Goal: Transaction & Acquisition: Purchase product/service

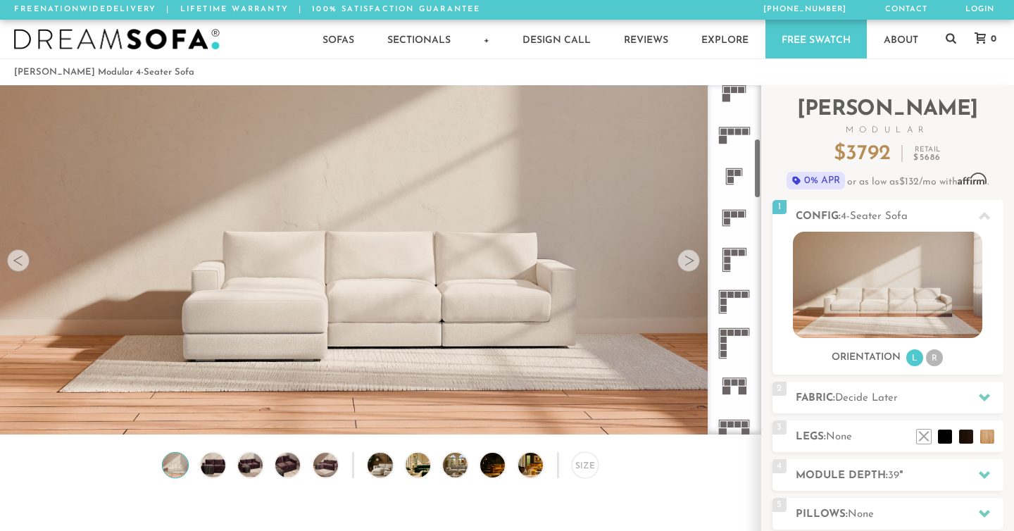
scroll to position [307, 0]
click at [726, 307] on rect at bounding box center [724, 308] width 6 height 6
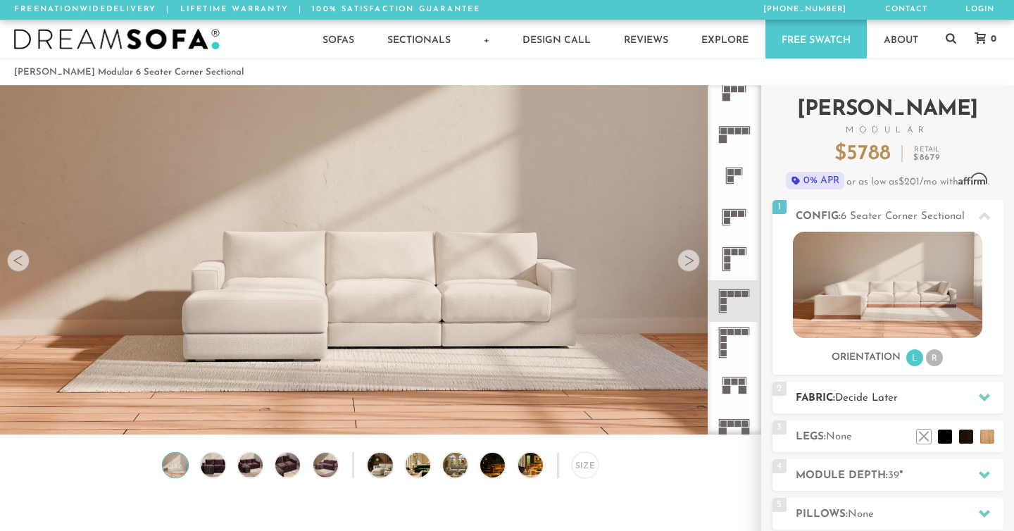
click at [872, 408] on div "2 Fabric: Decide Later" at bounding box center [888, 398] width 231 height 32
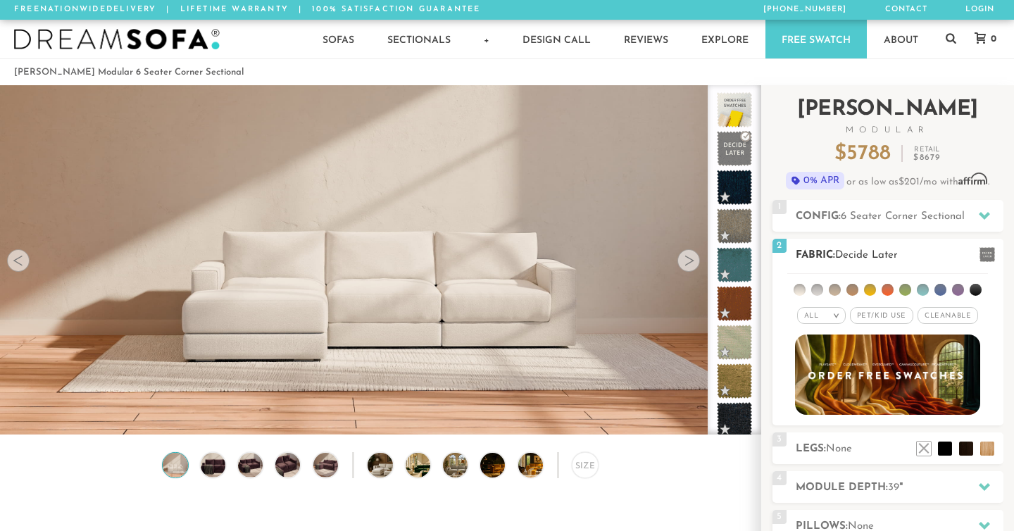
click at [837, 291] on li at bounding box center [835, 290] width 12 height 12
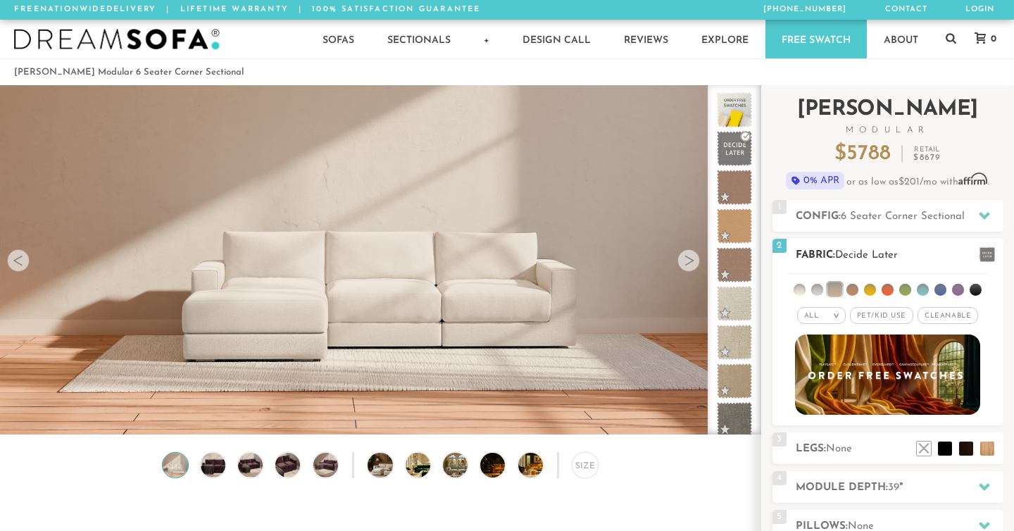
click at [855, 290] on li at bounding box center [853, 290] width 12 height 12
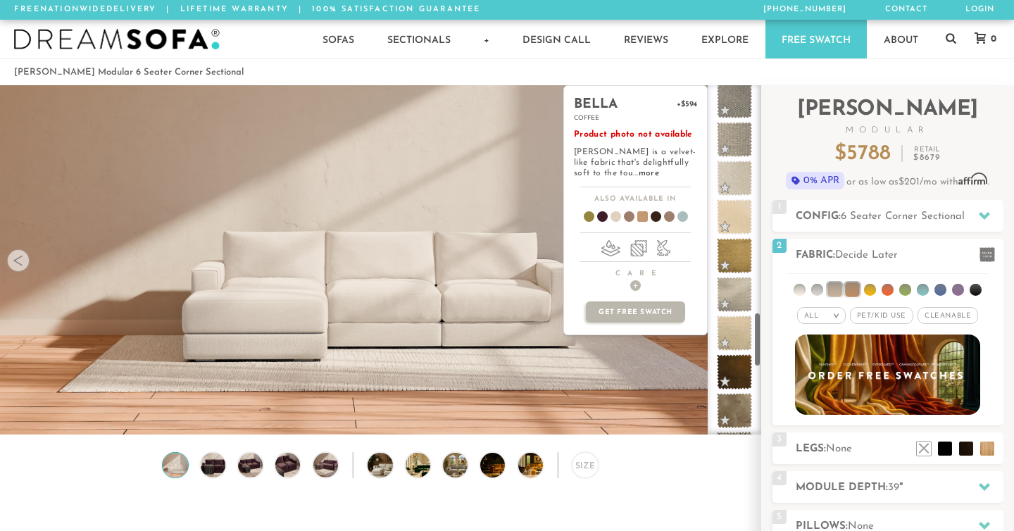
scroll to position [1444, 0]
click at [733, 323] on span at bounding box center [735, 332] width 44 height 44
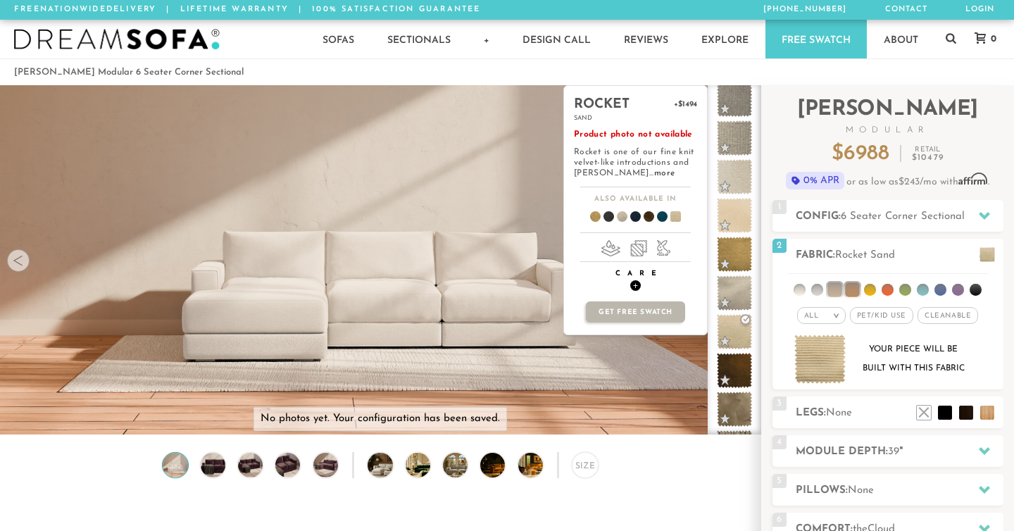
click at [636, 287] on span "+" at bounding box center [636, 285] width 11 height 11
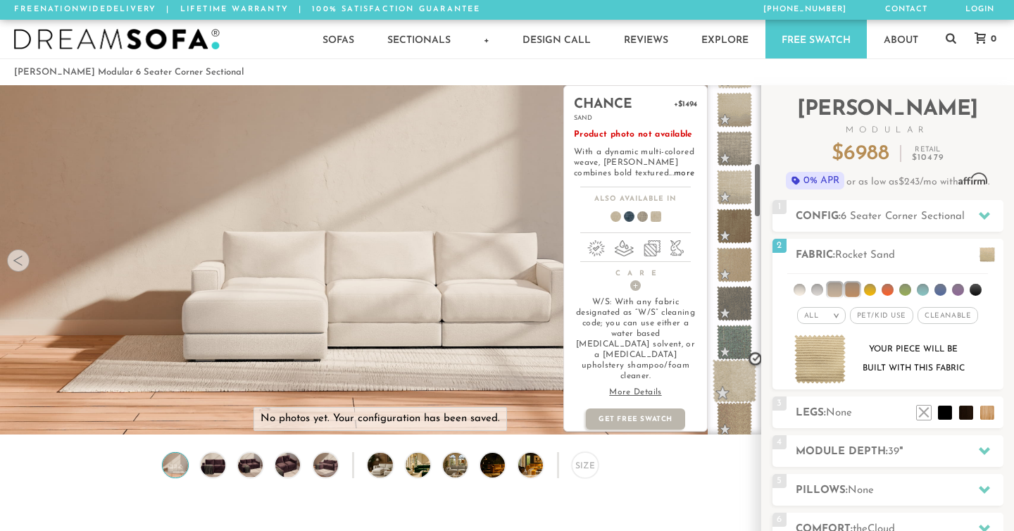
scroll to position [491, 0]
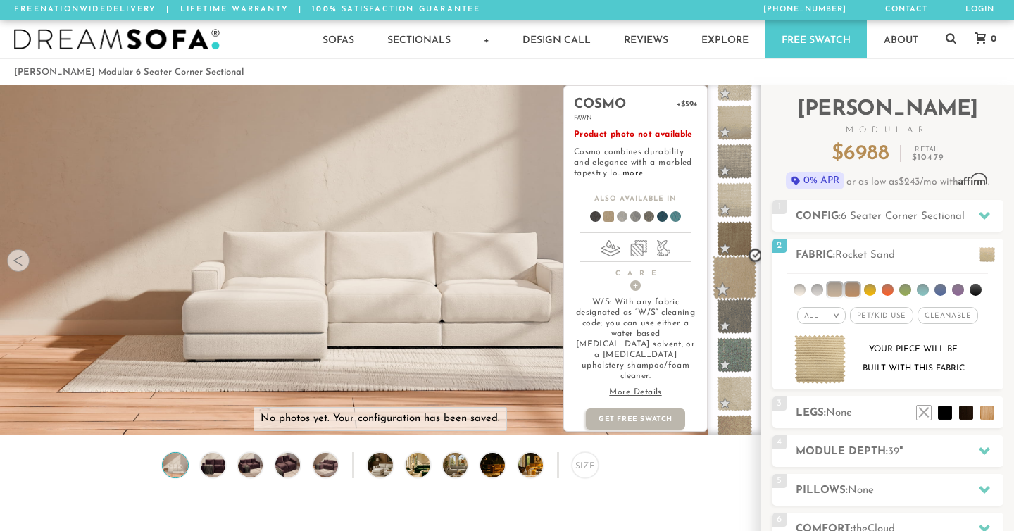
click at [725, 291] on span at bounding box center [735, 278] width 44 height 44
click at [631, 172] on link "more" at bounding box center [633, 173] width 20 height 8
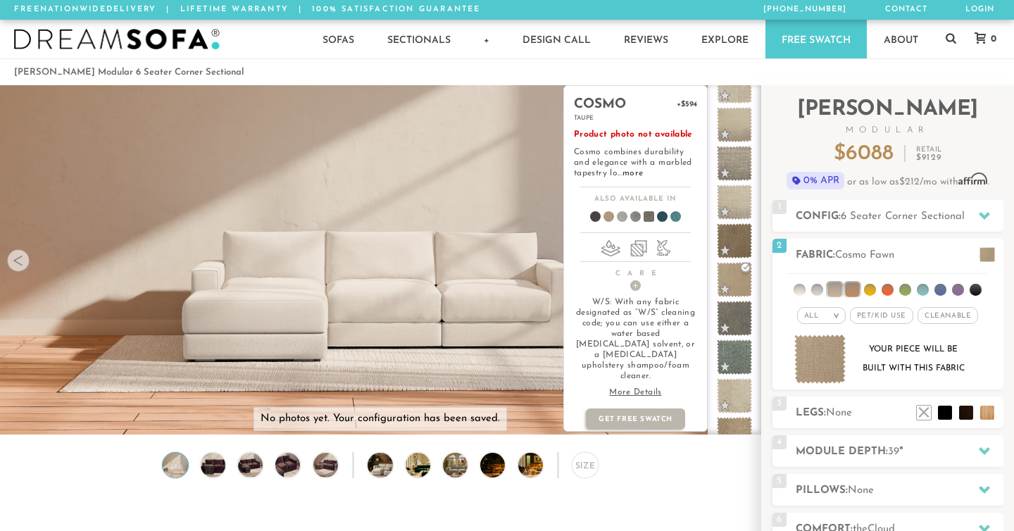
click at [647, 387] on p "More Details" at bounding box center [635, 392] width 123 height 11
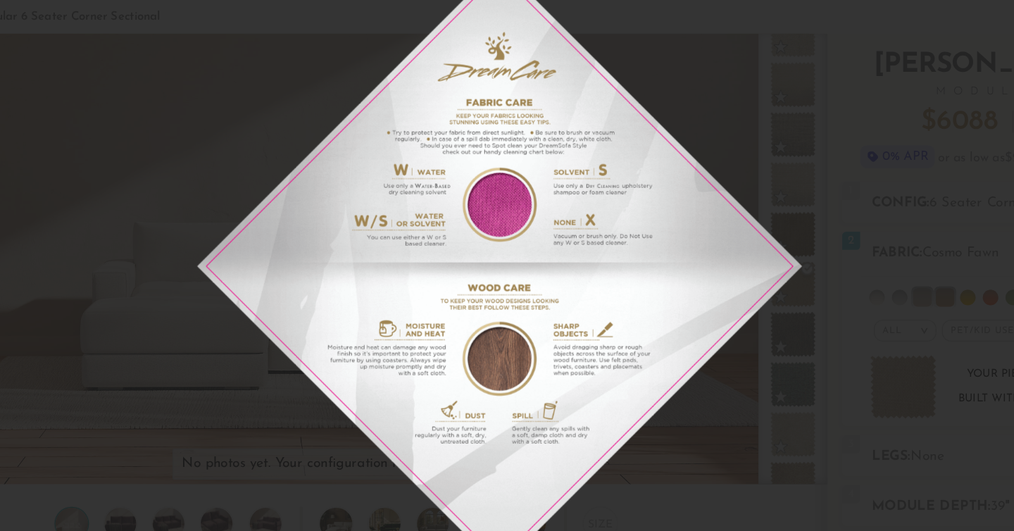
click at [665, 168] on img at bounding box center [507, 265] width 469 height 469
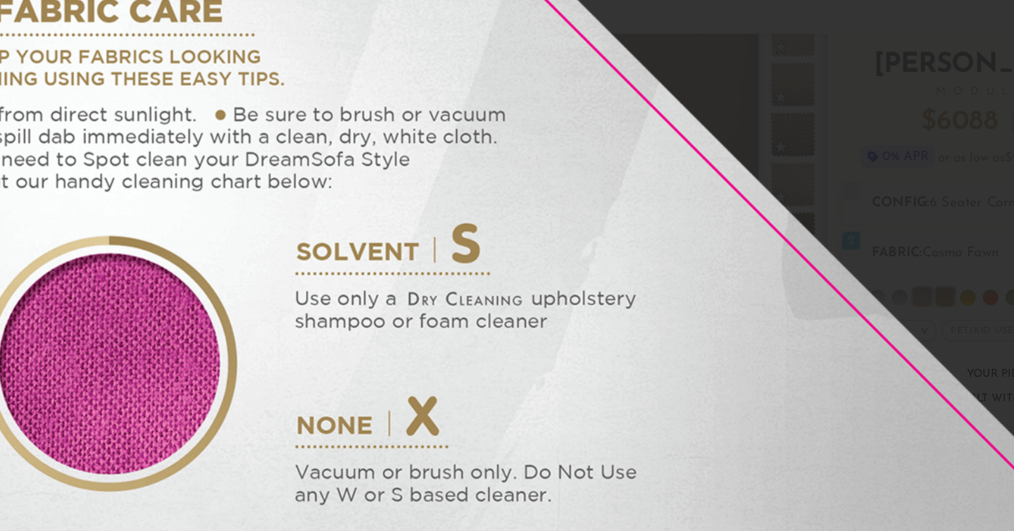
click at [746, 118] on img at bounding box center [204, 506] width 1620 height 1620
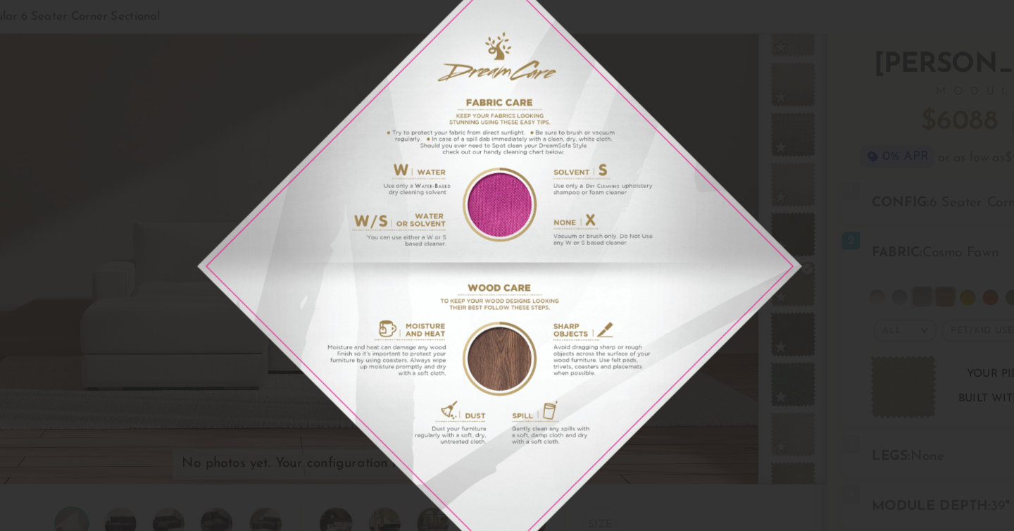
click at [746, 118] on div at bounding box center [507, 265] width 1014 height 531
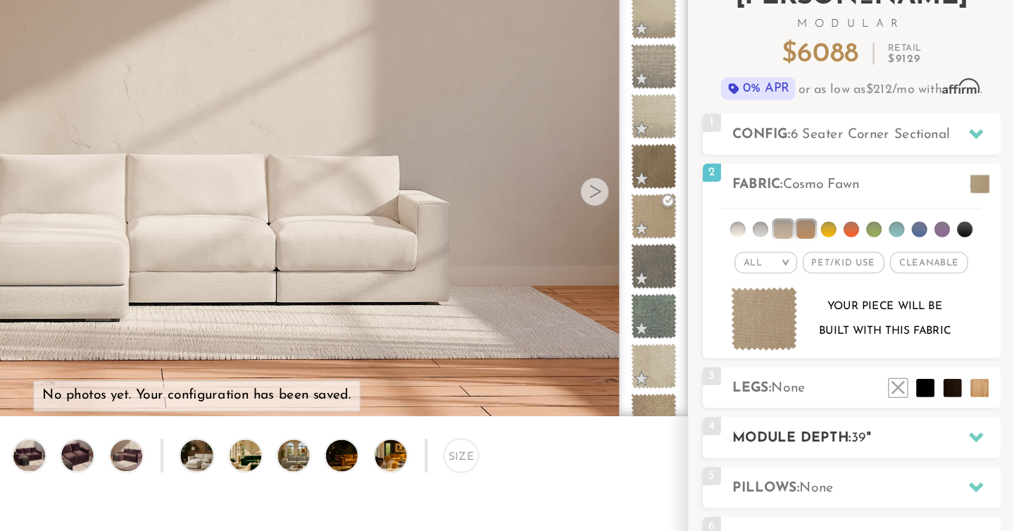
click at [894, 449] on span "39" at bounding box center [893, 452] width 11 height 11
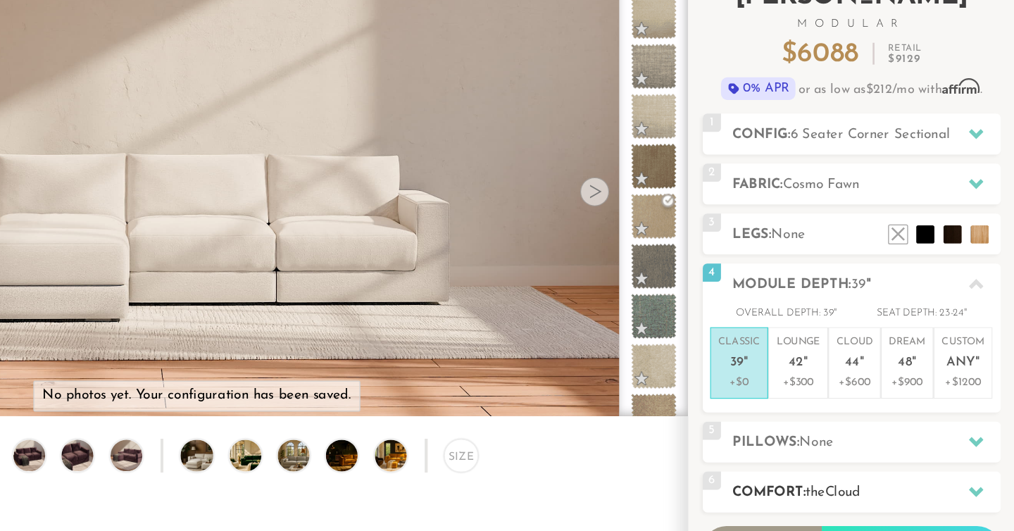
click at [861, 486] on h2 "Comfort: the Cloud" at bounding box center [900, 494] width 208 height 16
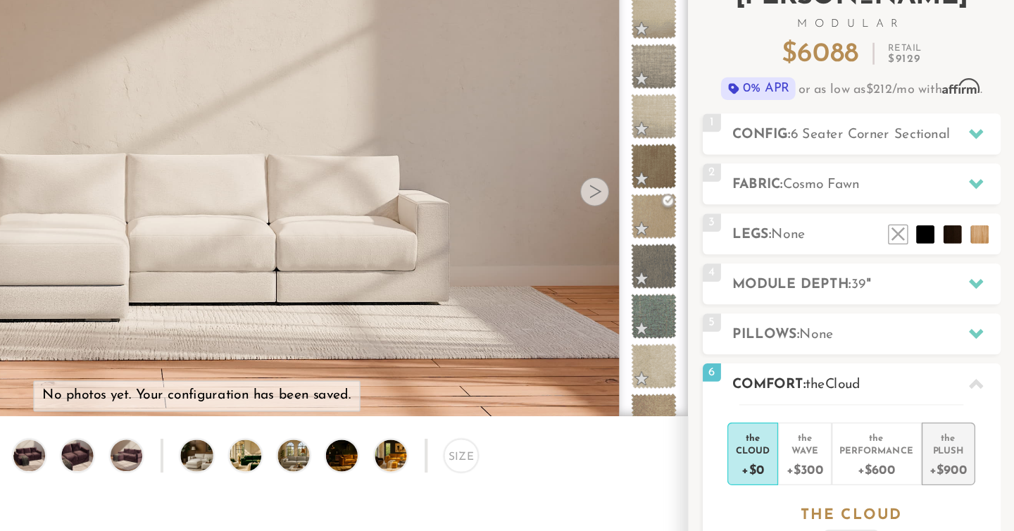
click at [944, 459] on li "the Plush +$900" at bounding box center [964, 464] width 42 height 49
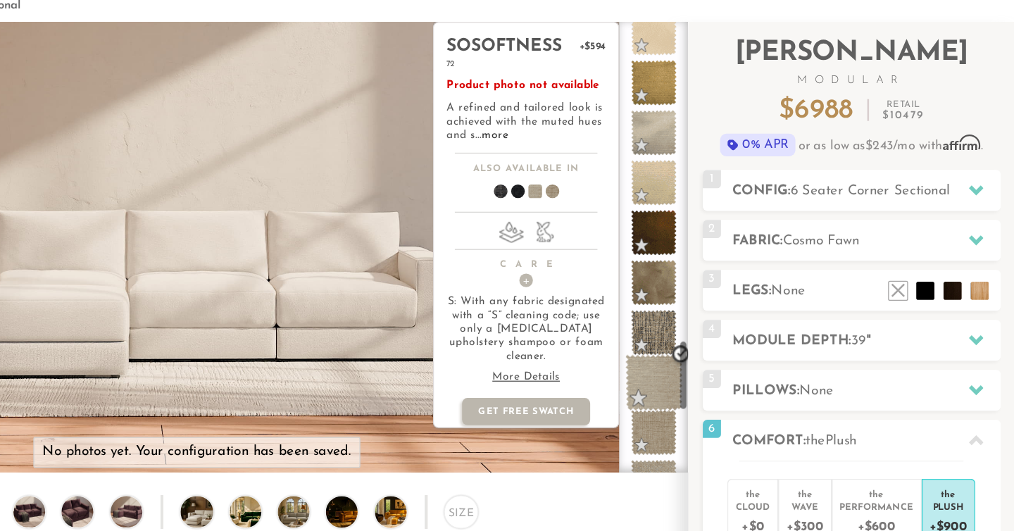
scroll to position [1562, 0]
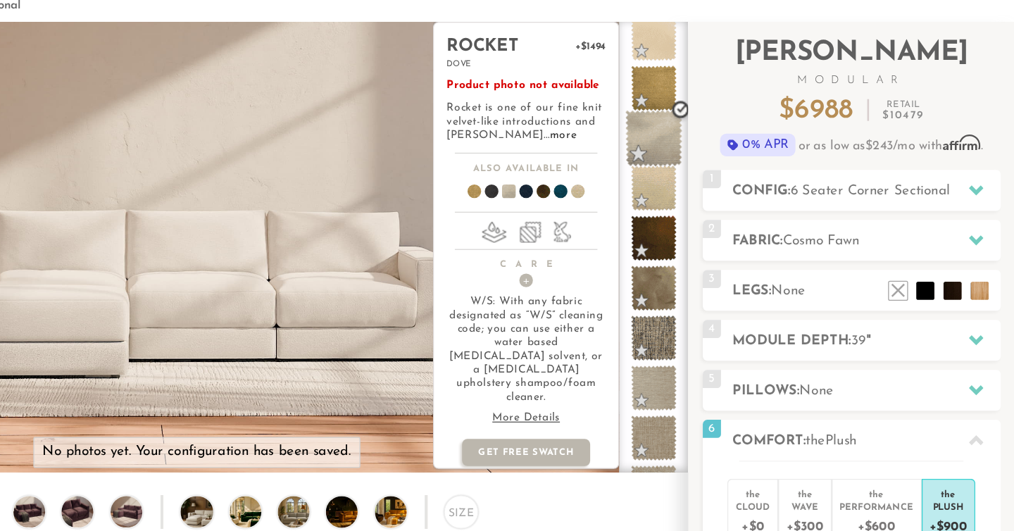
click at [742, 118] on span at bounding box center [735, 107] width 44 height 44
click at [650, 151] on span at bounding box center [643, 151] width 54 height 52
click at [639, 151] on span at bounding box center [630, 151] width 54 height 52
click at [625, 149] on span at bounding box center [617, 151] width 54 height 52
click at [609, 149] on span at bounding box center [603, 151] width 54 height 52
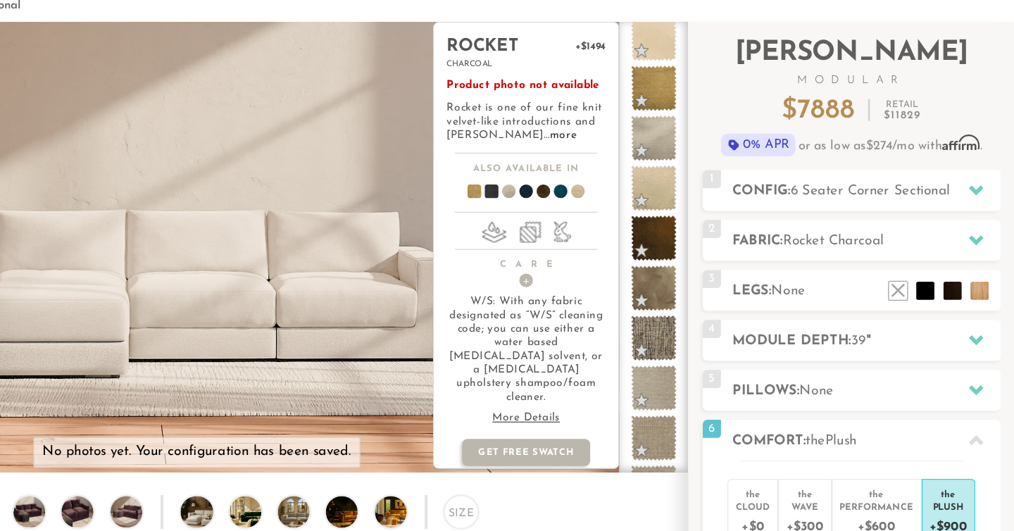
click at [593, 148] on span at bounding box center [590, 151] width 54 height 52
click at [681, 151] on span at bounding box center [670, 151] width 54 height 52
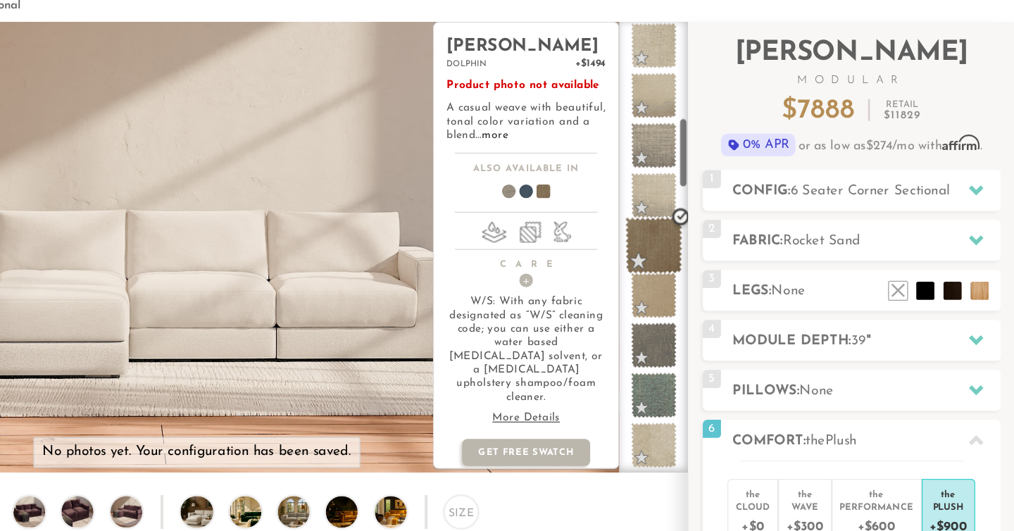
scroll to position [474, 0]
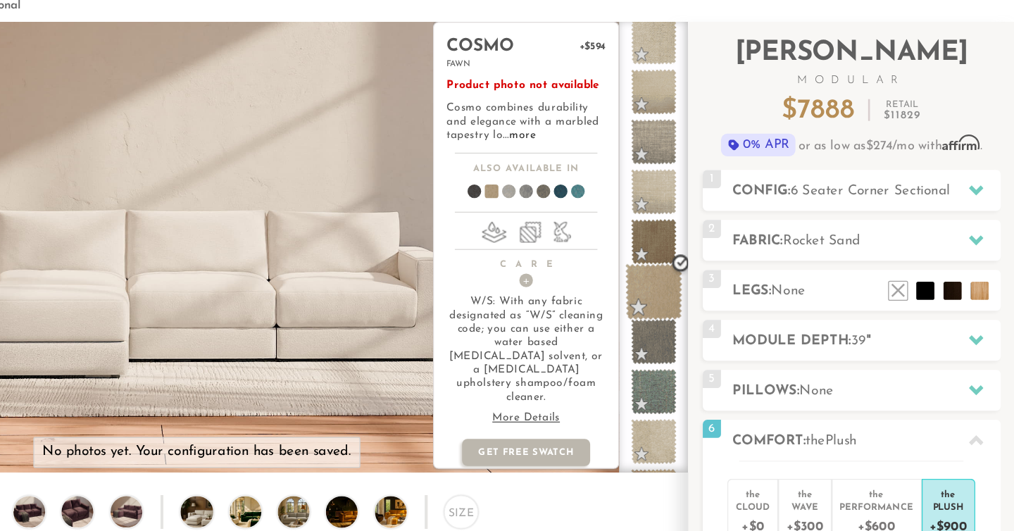
click at [738, 227] on span at bounding box center [735, 226] width 44 height 44
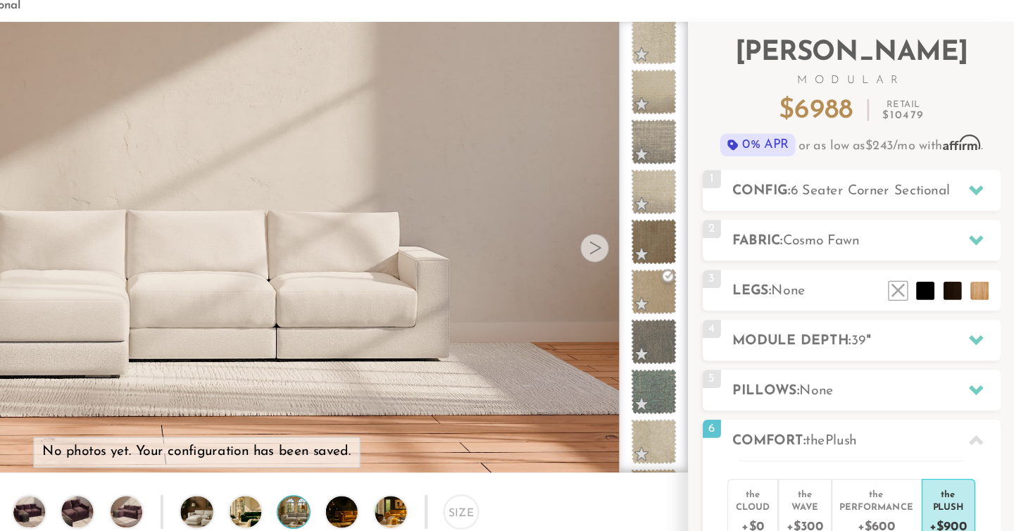
click at [457, 398] on img at bounding box center [465, 397] width 44 height 25
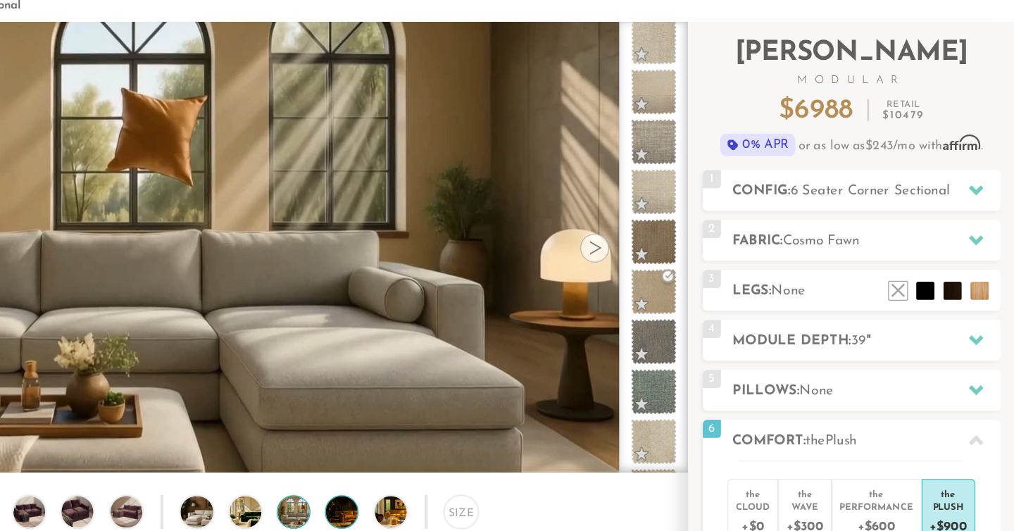
click at [481, 403] on div at bounding box center [493, 397] width 26 height 26
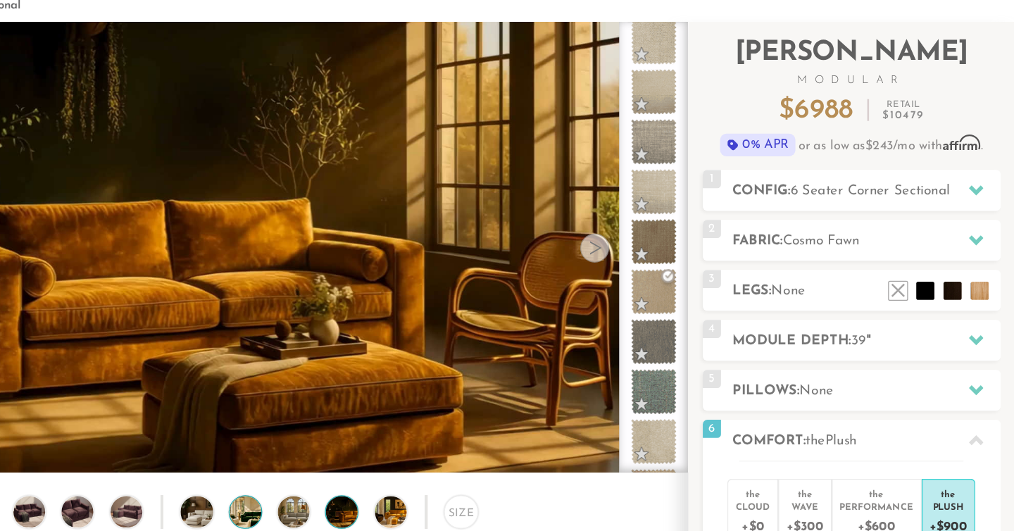
click at [426, 404] on img at bounding box center [428, 397] width 44 height 25
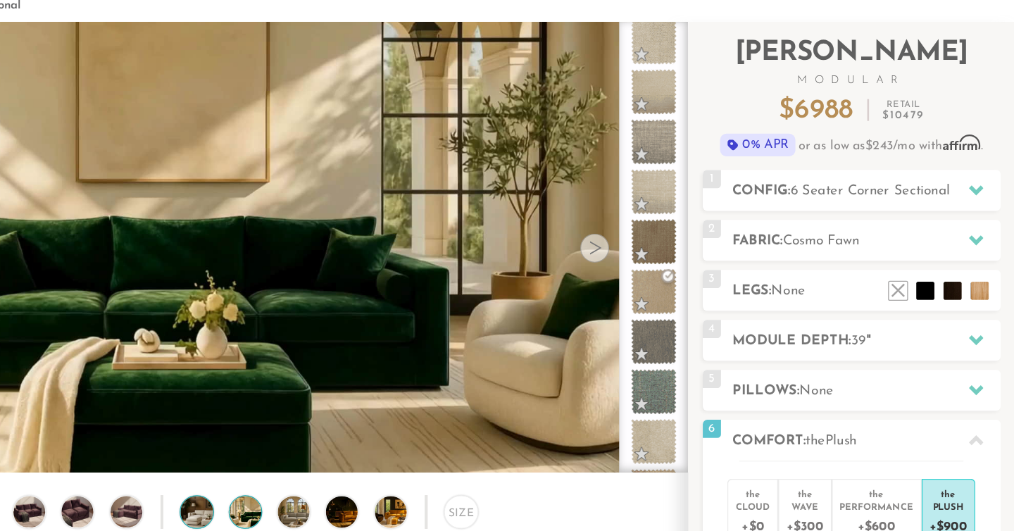
click at [376, 404] on img at bounding box center [390, 397] width 44 height 25
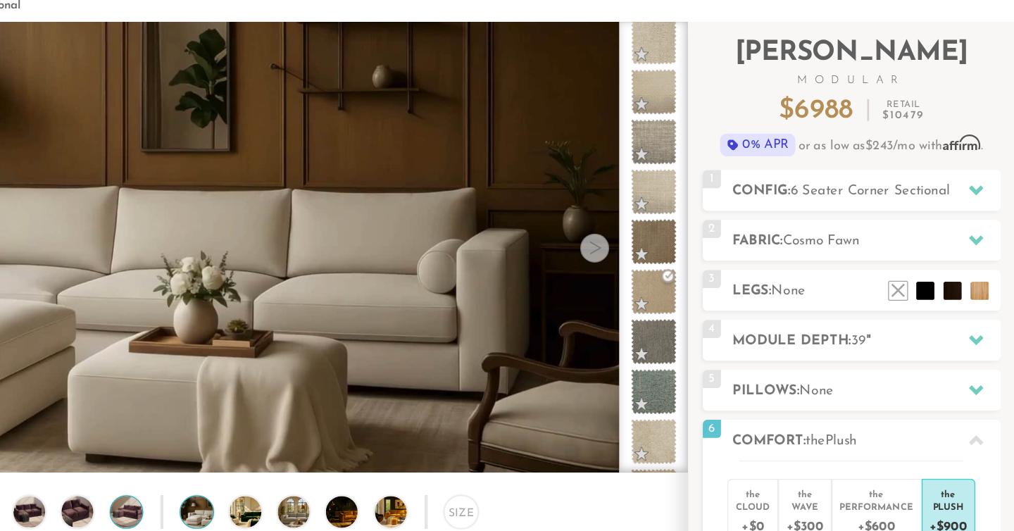
click at [324, 400] on img at bounding box center [326, 397] width 30 height 25
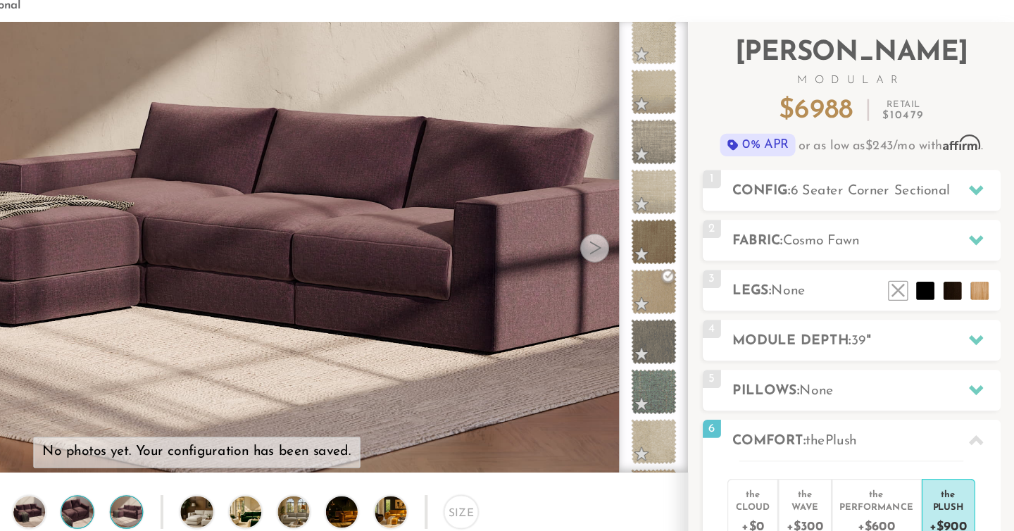
click at [287, 388] on img at bounding box center [288, 397] width 30 height 25
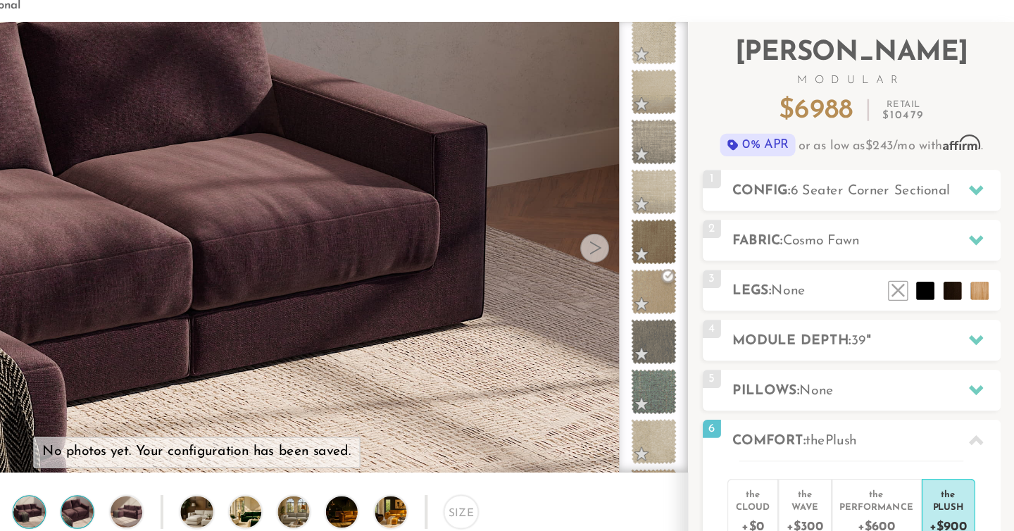
click at [254, 391] on img at bounding box center [251, 397] width 30 height 25
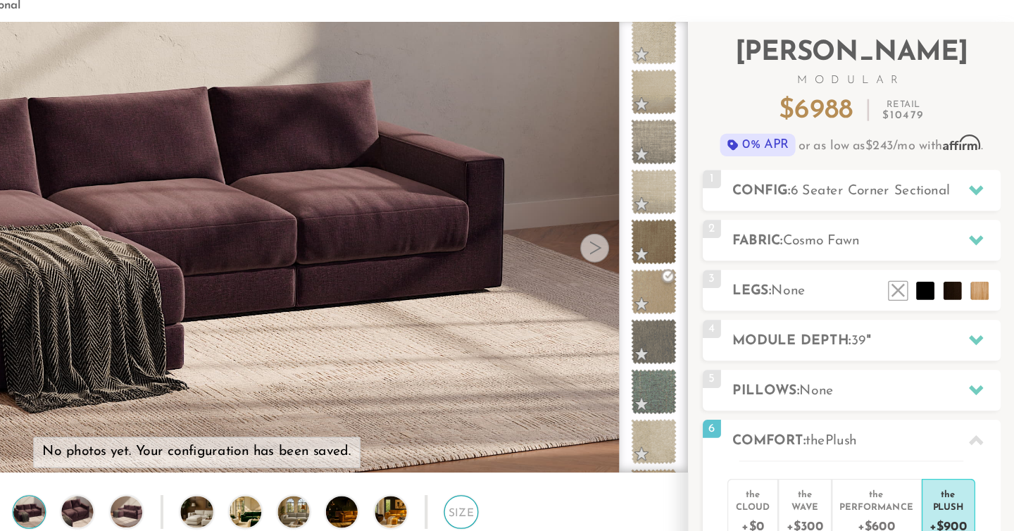
click at [583, 401] on div "Size" at bounding box center [585, 397] width 26 height 26
click at [590, 395] on div "Size" at bounding box center [585, 397] width 26 height 26
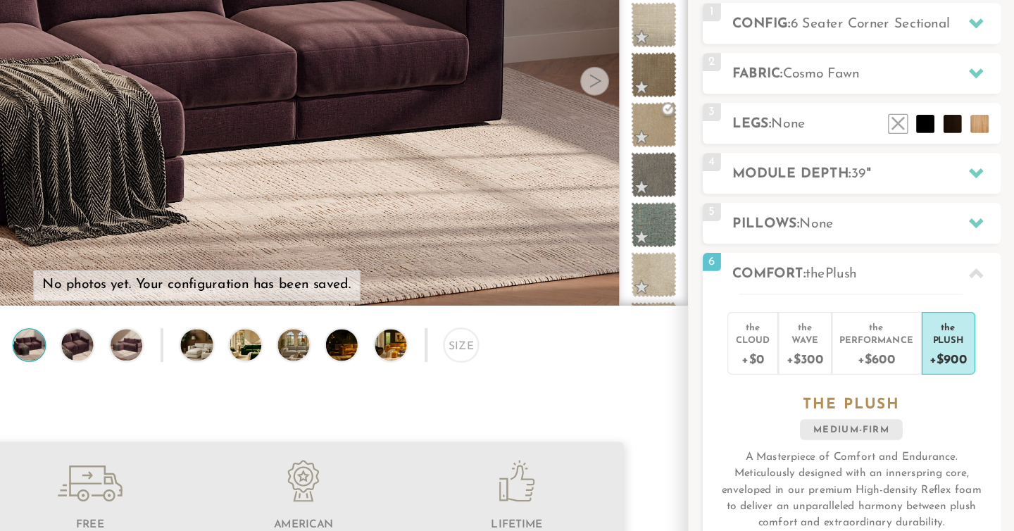
scroll to position [82, 0]
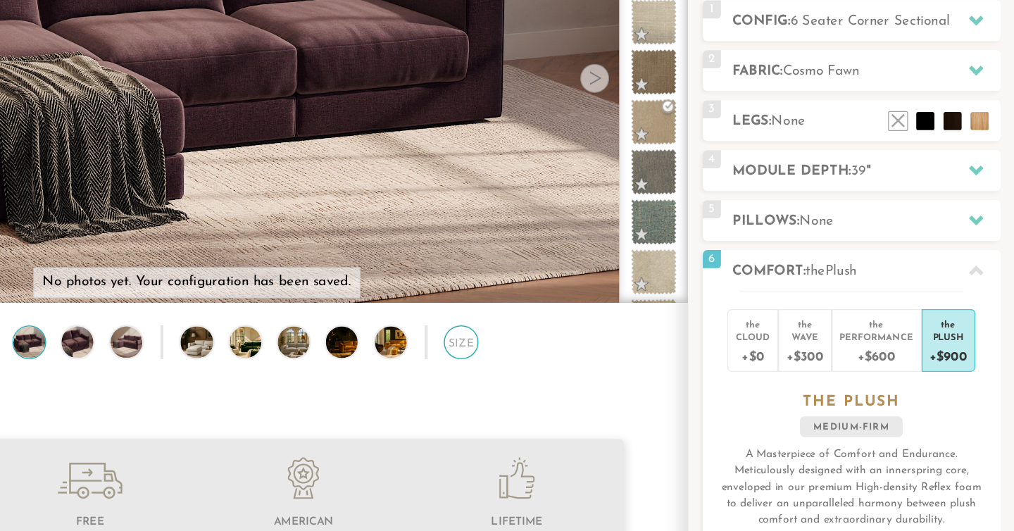
click at [581, 386] on div "Size" at bounding box center [585, 384] width 26 height 26
click at [535, 381] on img at bounding box center [541, 383] width 44 height 25
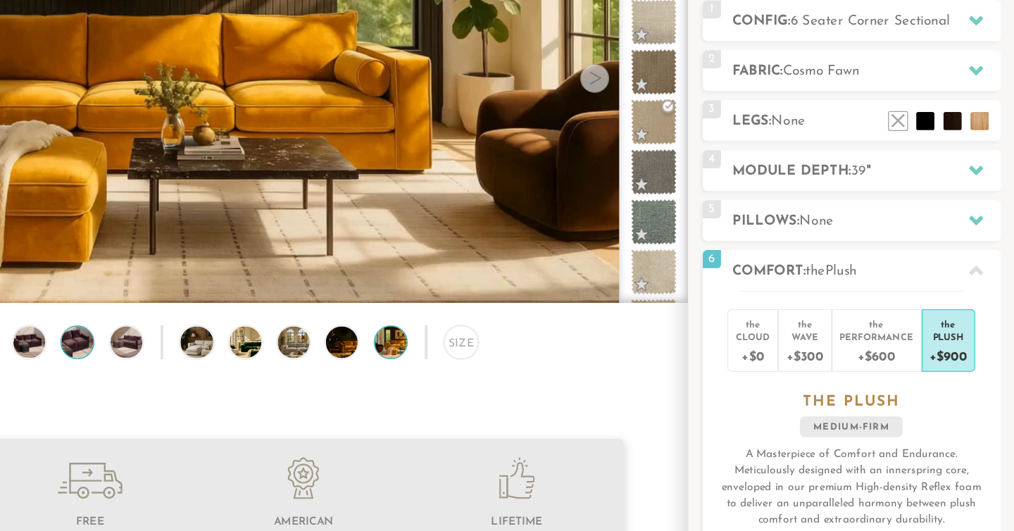
click at [277, 378] on img at bounding box center [288, 383] width 30 height 25
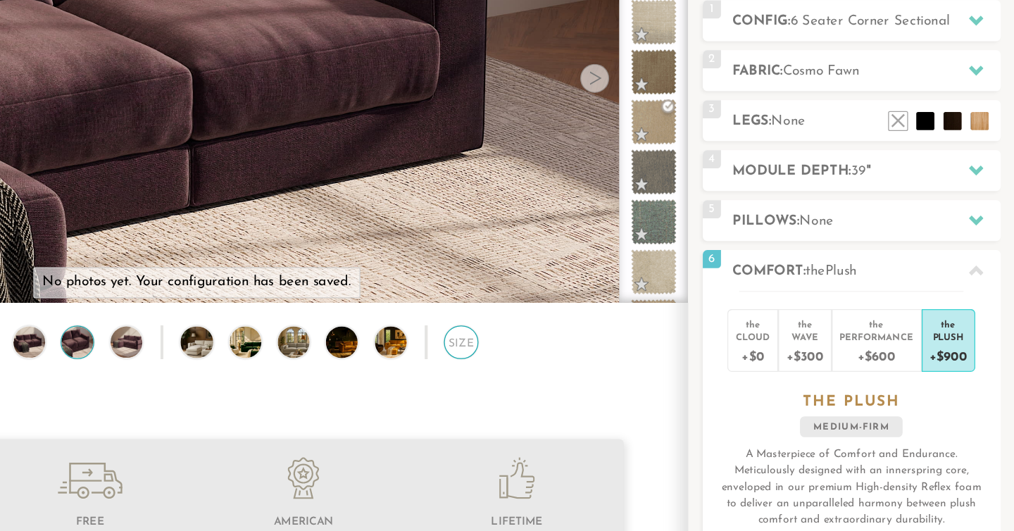
click at [578, 384] on div "Size" at bounding box center [585, 384] width 26 height 26
click at [897, 371] on div "the" at bounding box center [907, 367] width 57 height 14
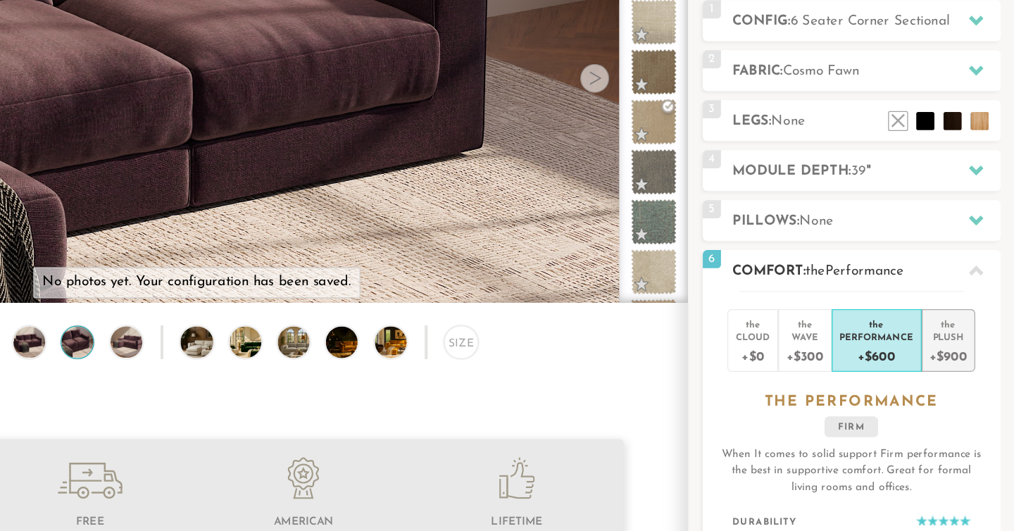
click at [957, 393] on div "+$900" at bounding box center [963, 394] width 29 height 20
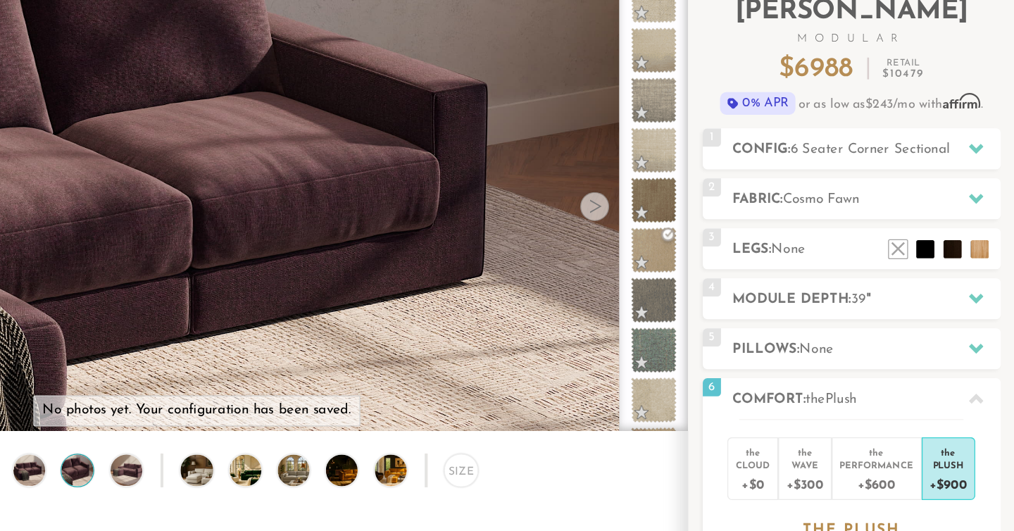
scroll to position [97, 0]
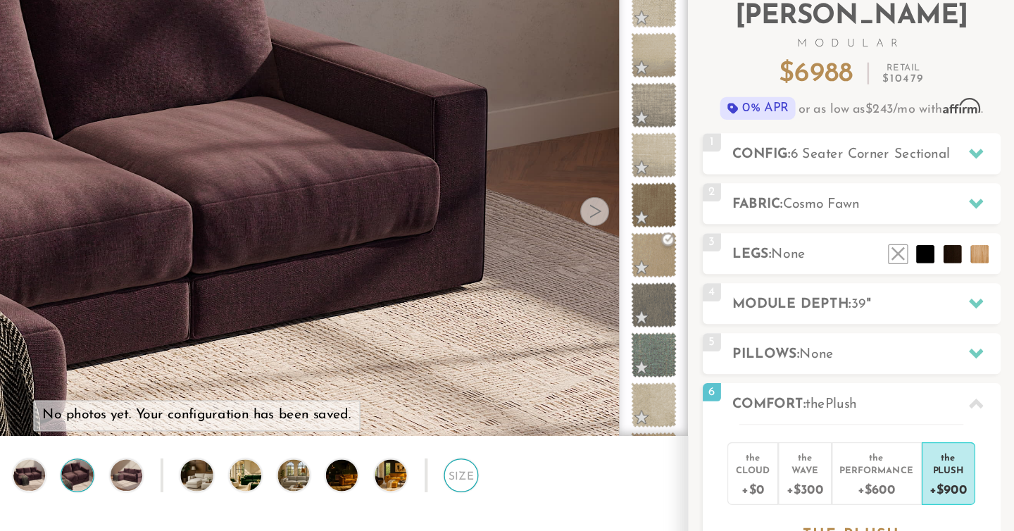
click at [583, 371] on div "Size" at bounding box center [585, 369] width 26 height 26
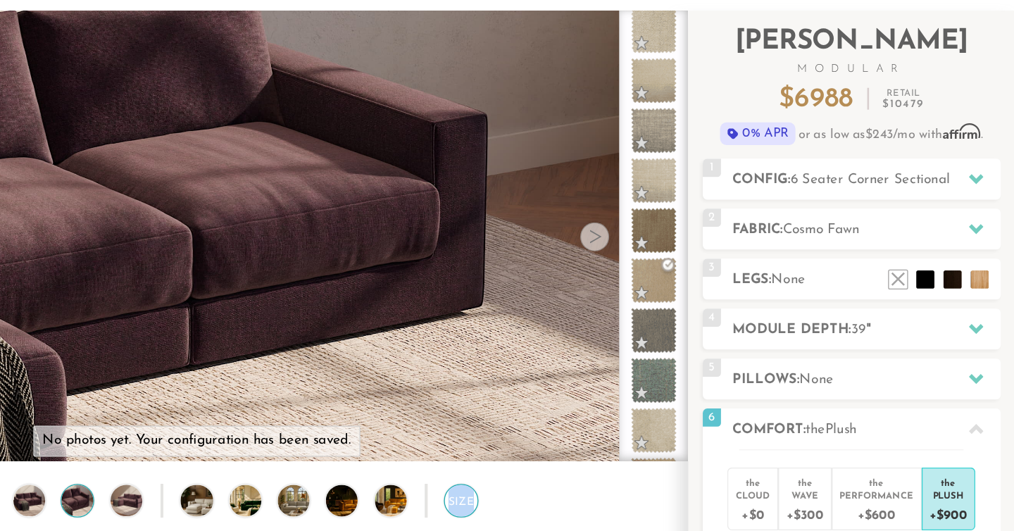
scroll to position [57, 0]
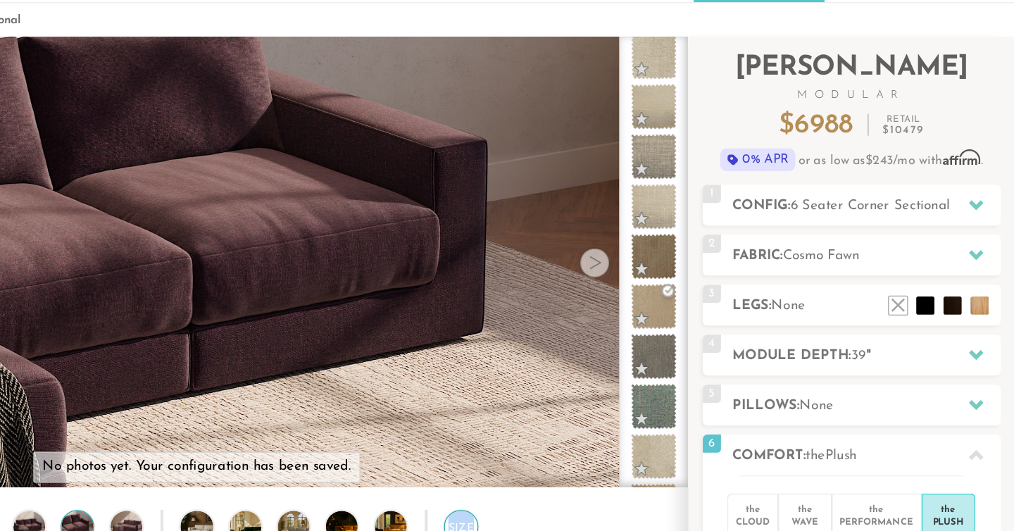
click at [586, 398] on div "Size" at bounding box center [585, 408] width 26 height 26
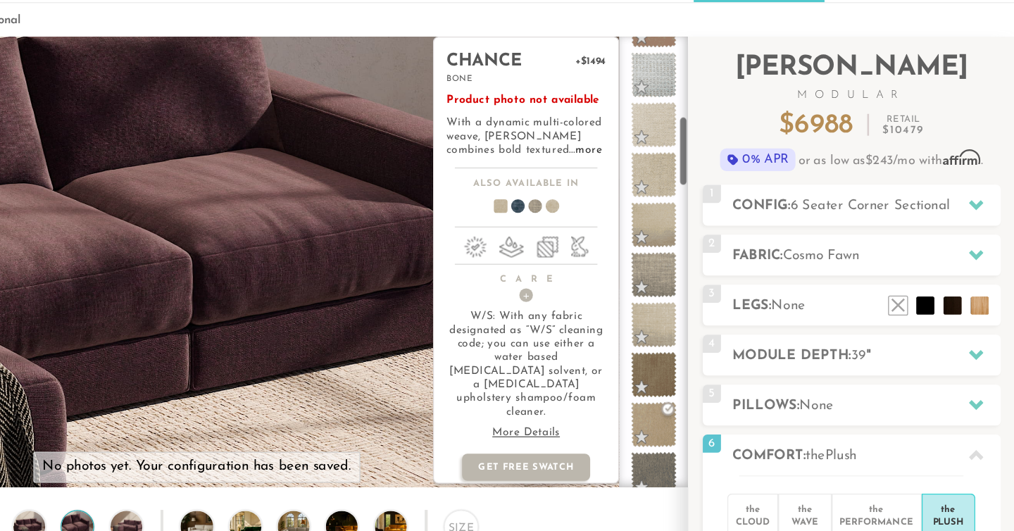
scroll to position [390, 0]
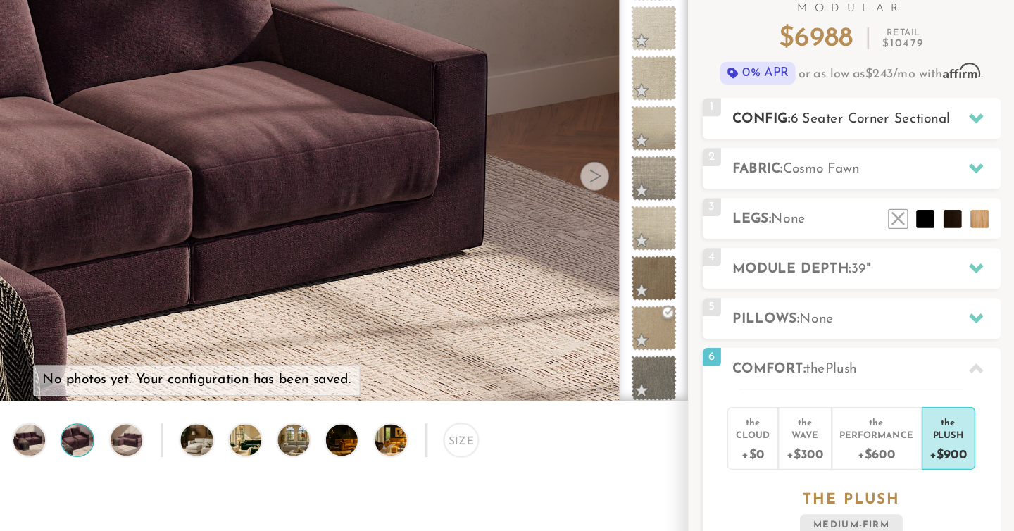
click at [981, 161] on icon at bounding box center [984, 158] width 11 height 11
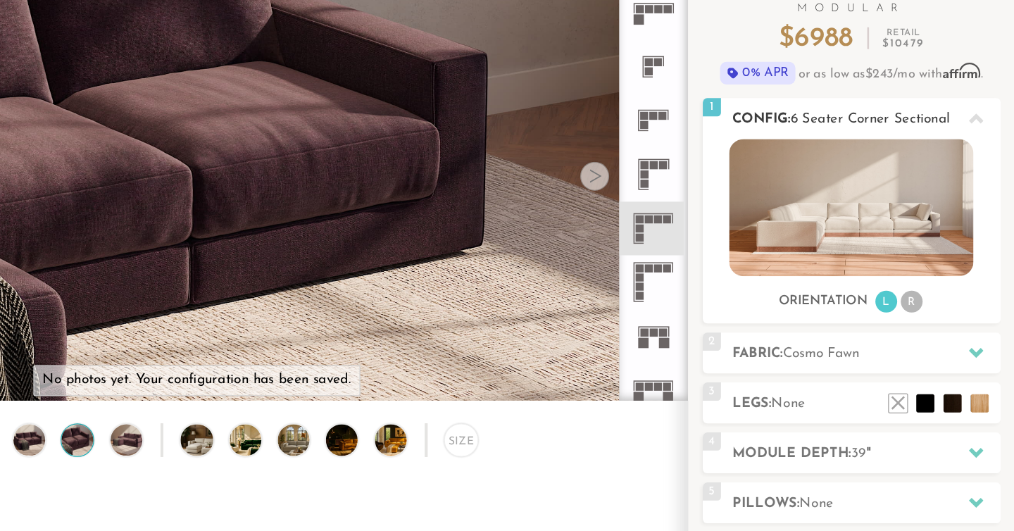
click at [936, 304] on li "R" at bounding box center [934, 300] width 17 height 17
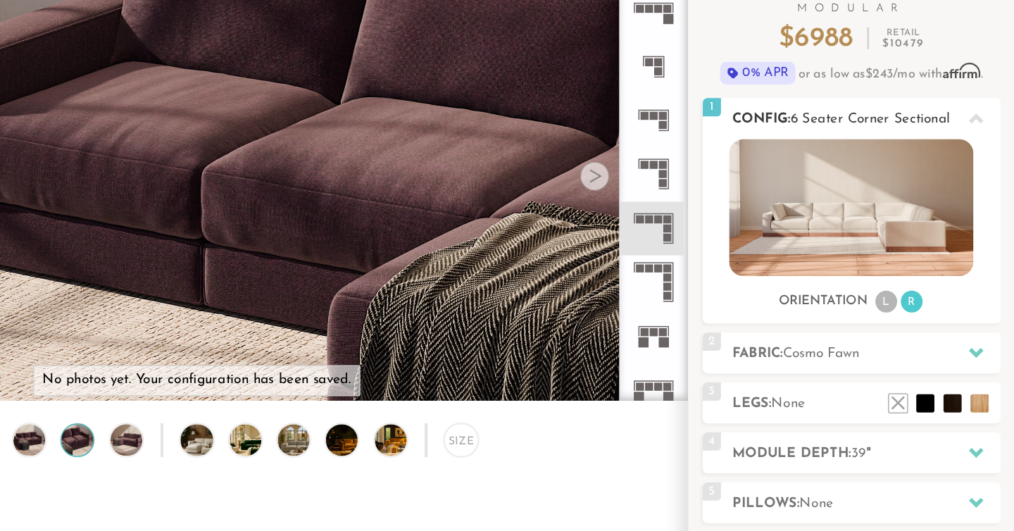
click at [914, 306] on li "L" at bounding box center [915, 300] width 17 height 17
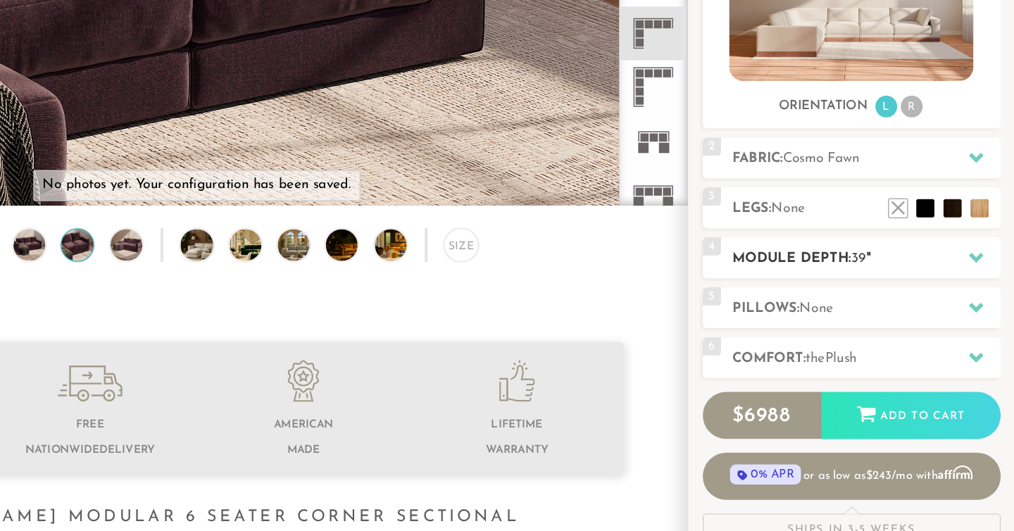
scroll to position [163, 0]
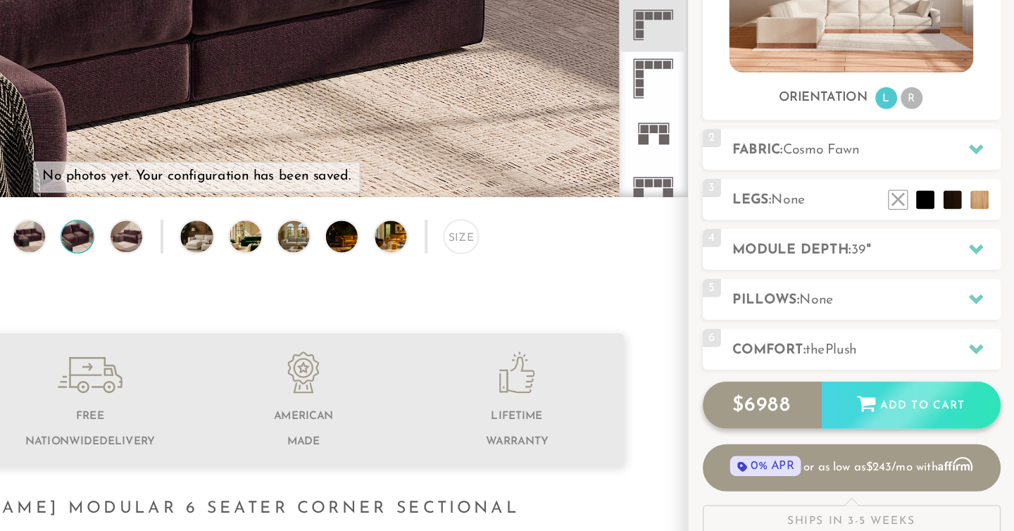
click at [932, 438] on div "Add to Cart" at bounding box center [934, 434] width 139 height 38
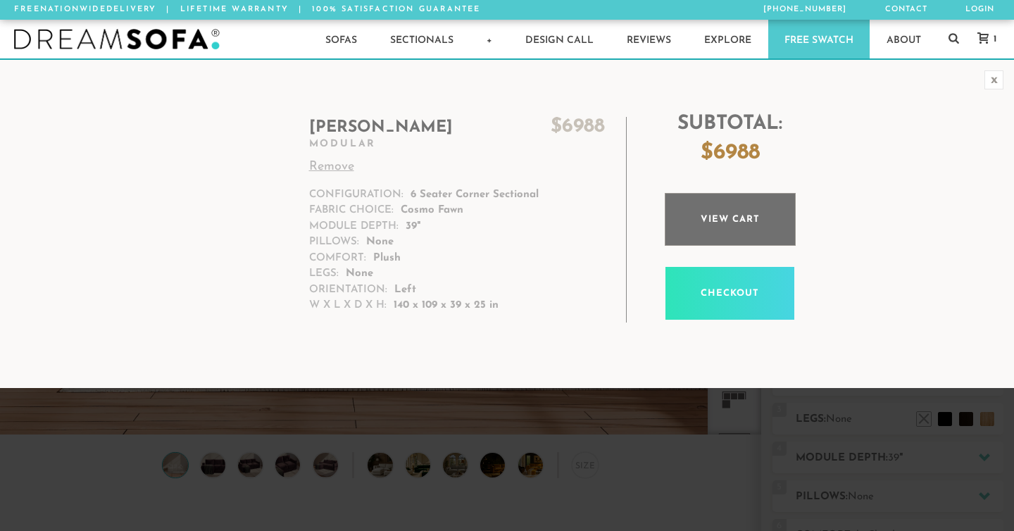
click at [748, 222] on link "View cart" at bounding box center [730, 219] width 131 height 53
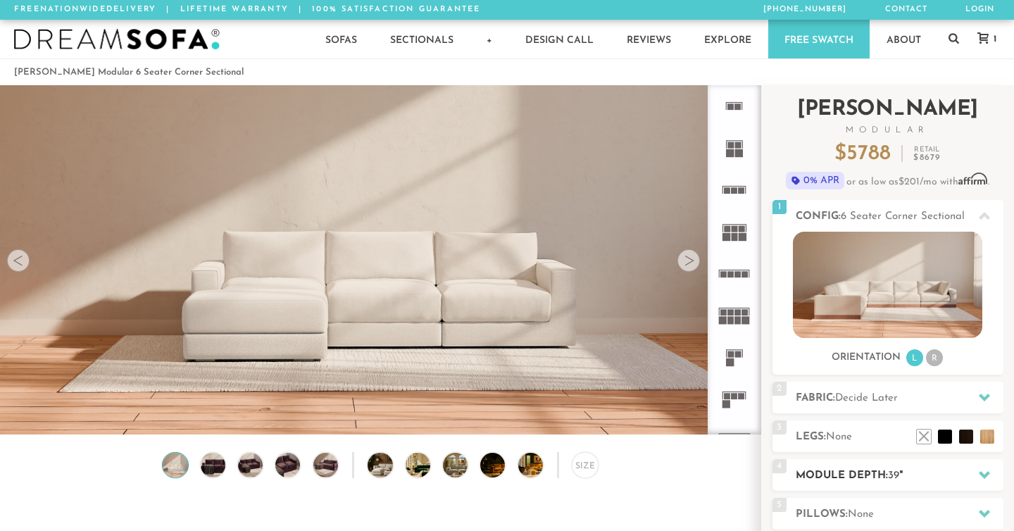
click at [835, 480] on h2 "Module Depth: 39 "" at bounding box center [900, 476] width 208 height 16
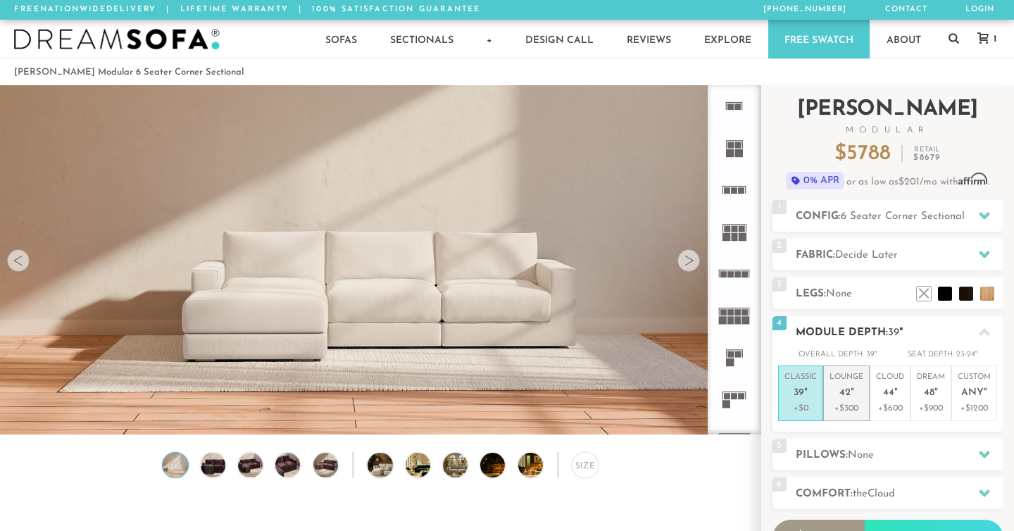
click at [849, 409] on p "+$300" at bounding box center [847, 408] width 34 height 13
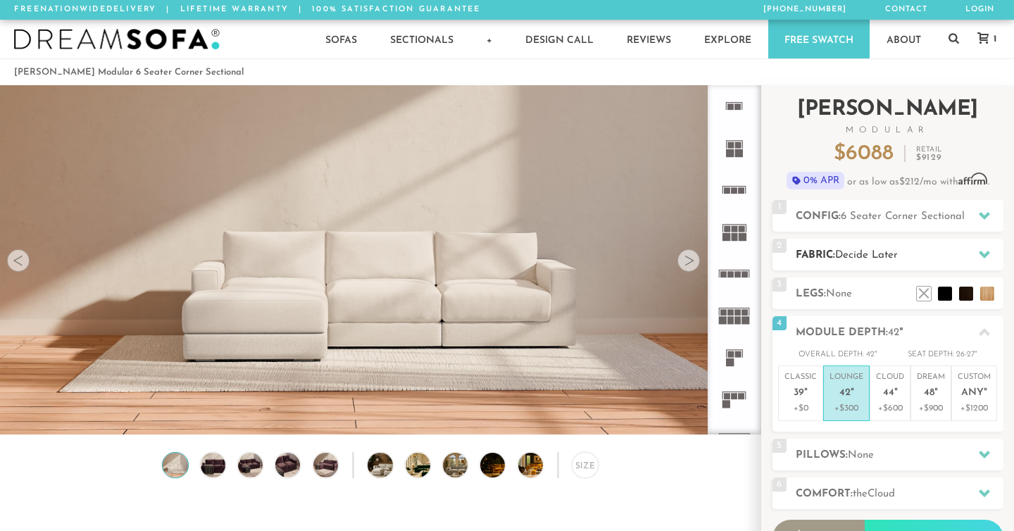
click at [864, 251] on span "Decide Later" at bounding box center [867, 255] width 63 height 11
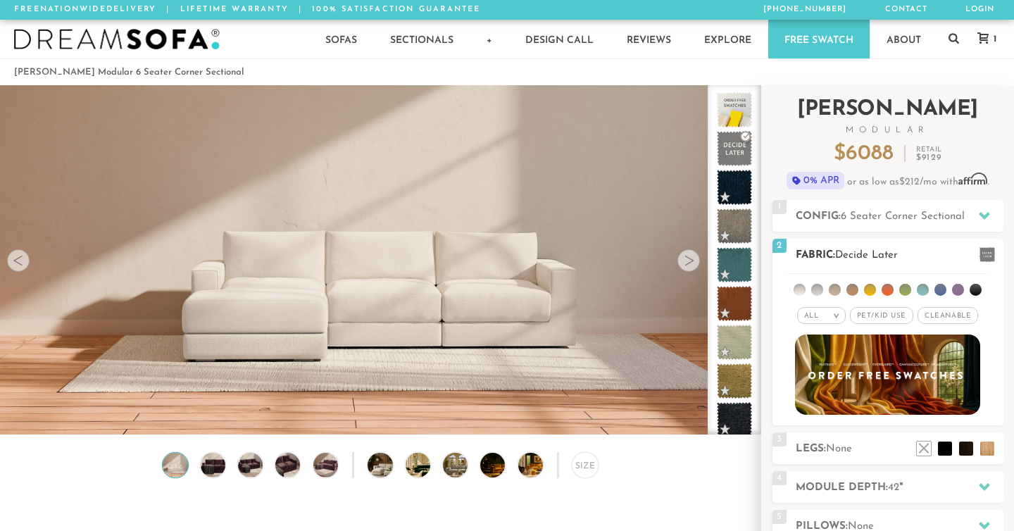
click at [852, 289] on li at bounding box center [853, 290] width 12 height 12
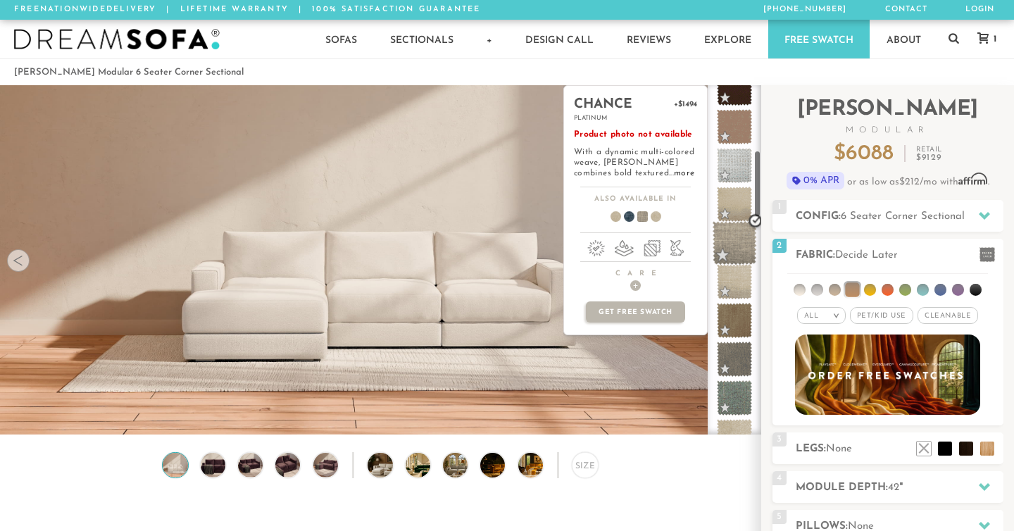
scroll to position [335, 0]
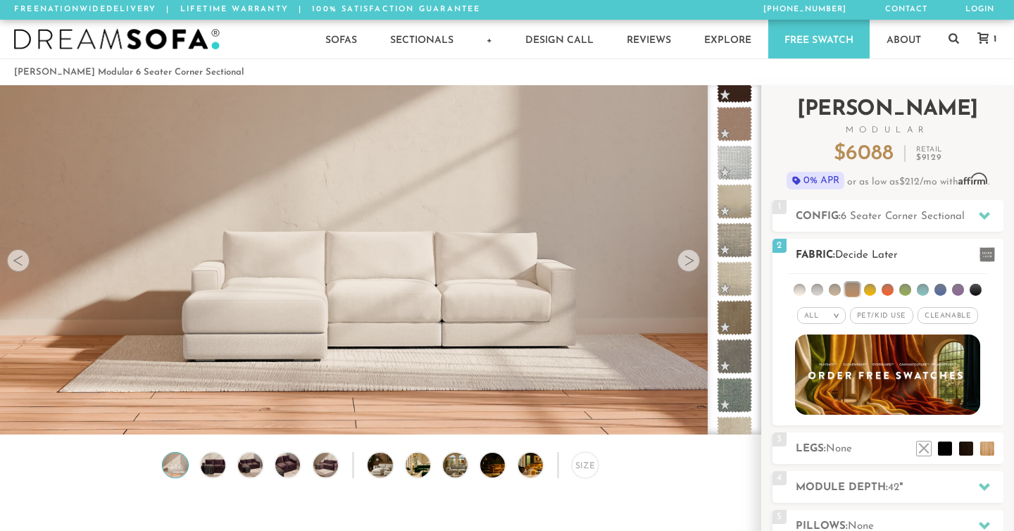
click at [841, 290] on li at bounding box center [835, 290] width 12 height 12
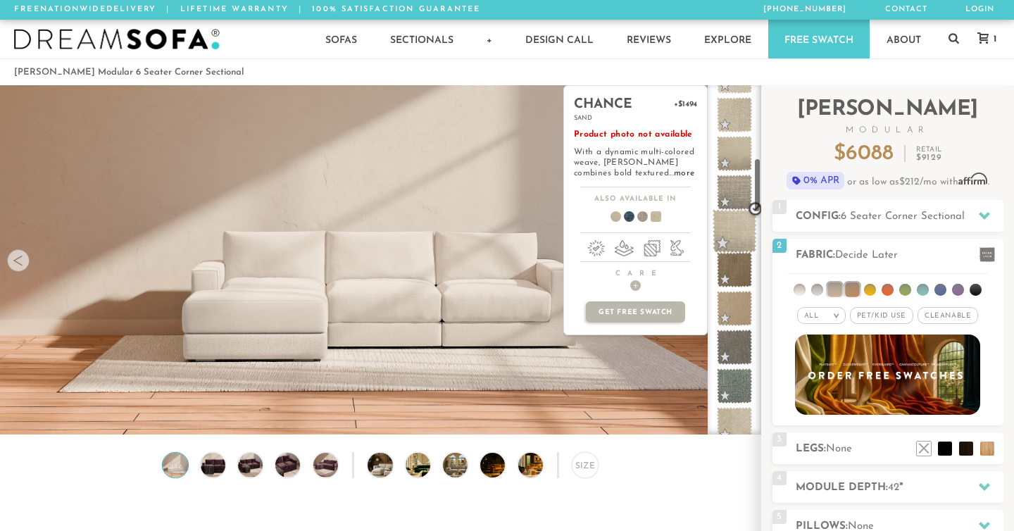
scroll to position [464, 0]
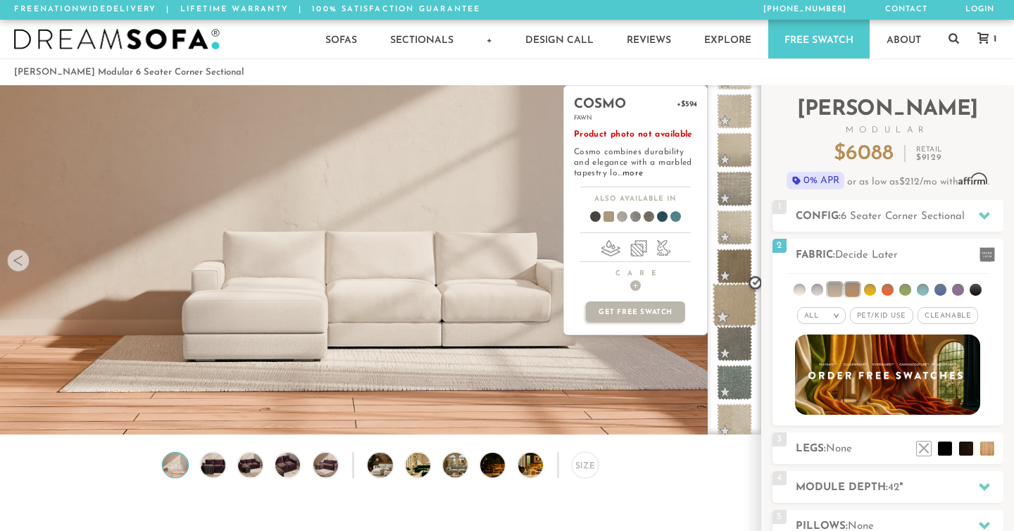
click at [743, 299] on span at bounding box center [735, 305] width 44 height 44
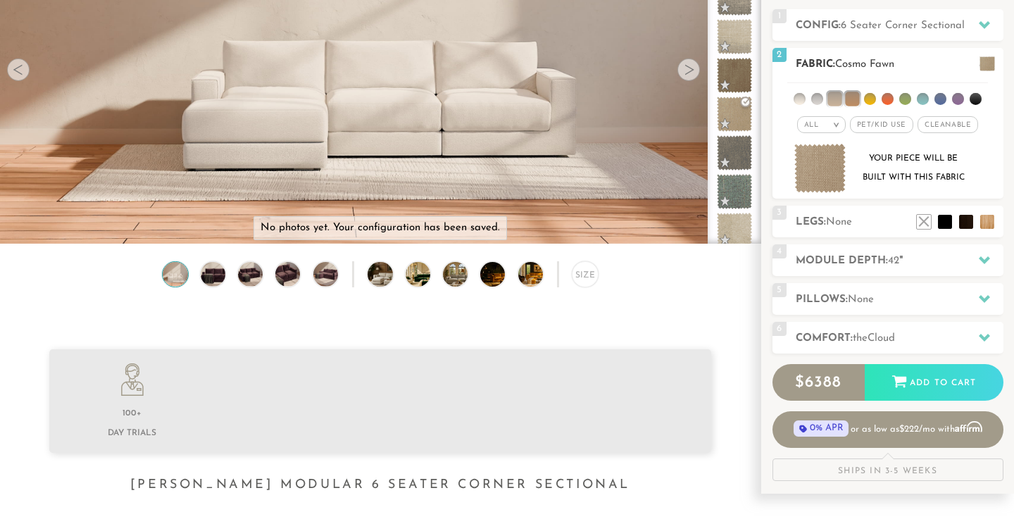
scroll to position [192, 0]
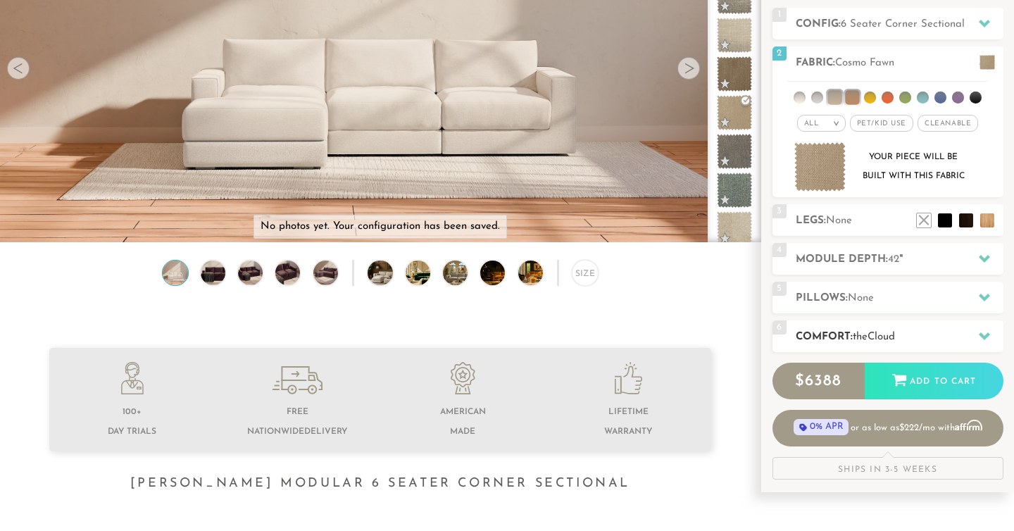
click at [886, 349] on div "6 Comfort: the Cloud soft" at bounding box center [888, 337] width 231 height 32
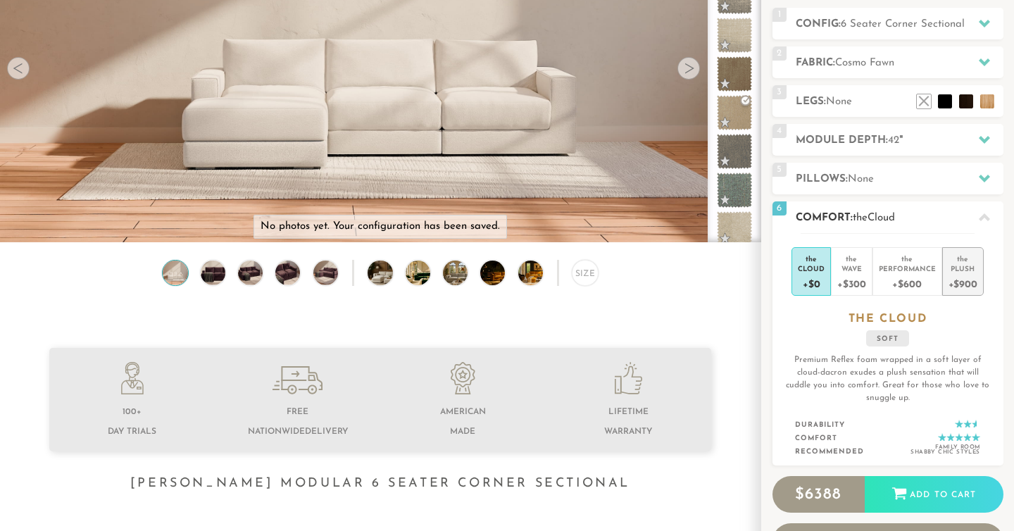
click at [963, 281] on div "+$900" at bounding box center [963, 283] width 29 height 20
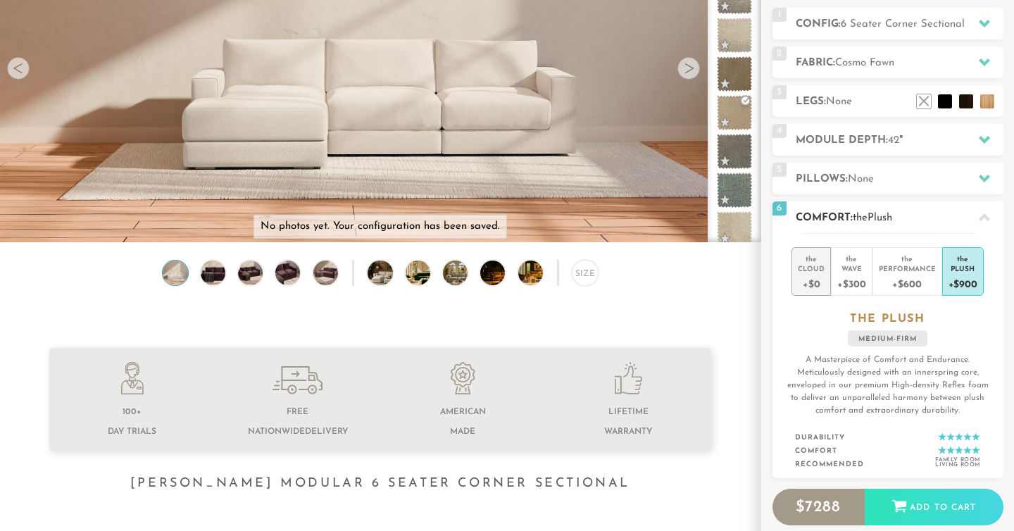
click at [815, 282] on div "+$0" at bounding box center [811, 283] width 27 height 20
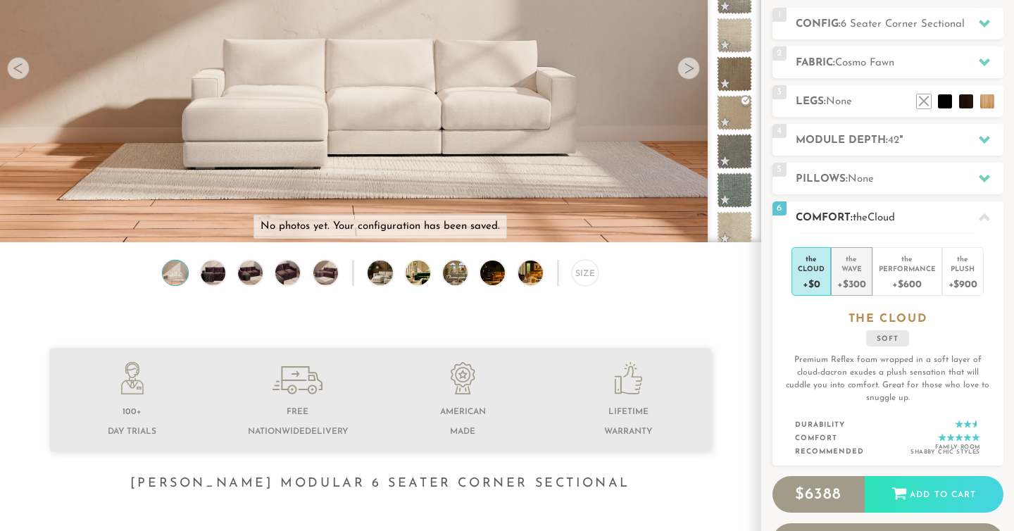
click at [843, 259] on div "the" at bounding box center [852, 256] width 28 height 14
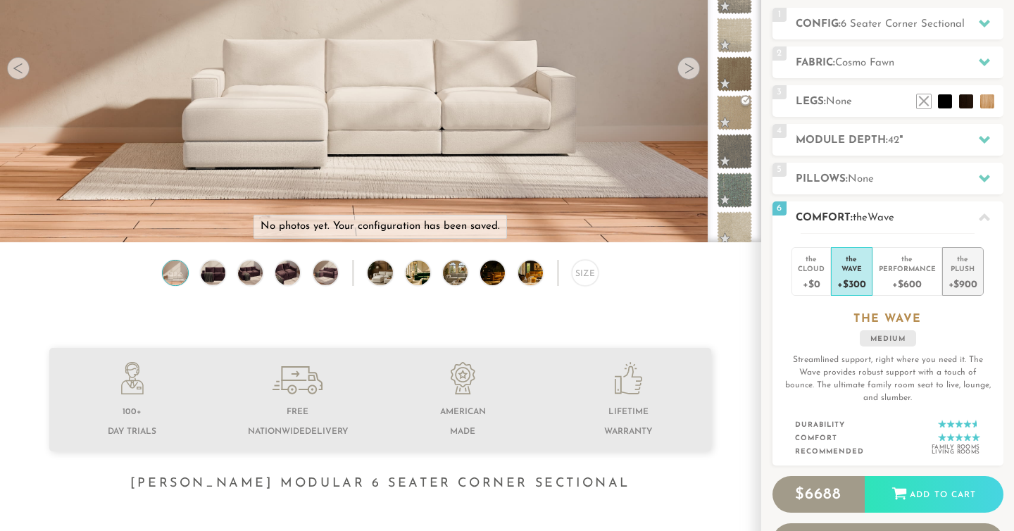
click at [959, 280] on div "+$900" at bounding box center [963, 283] width 29 height 20
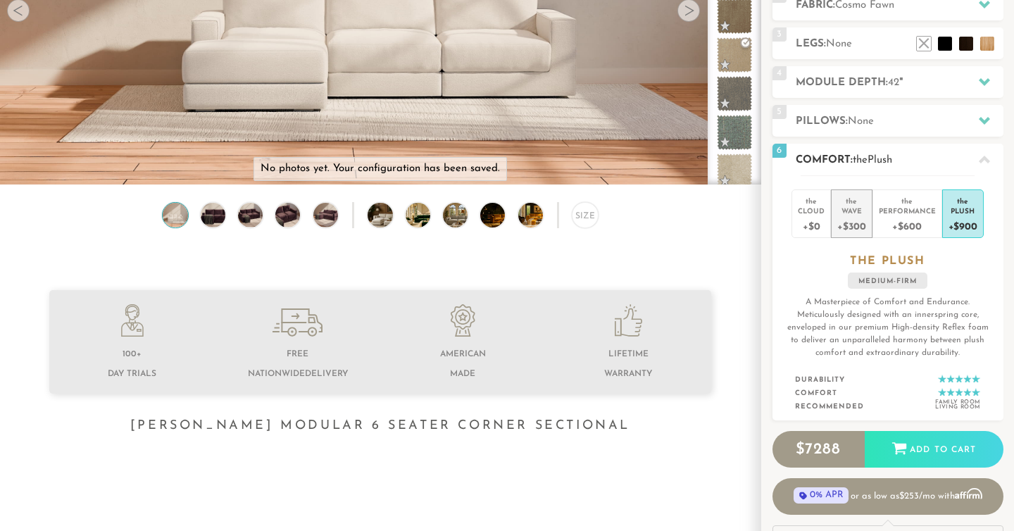
scroll to position [253, 0]
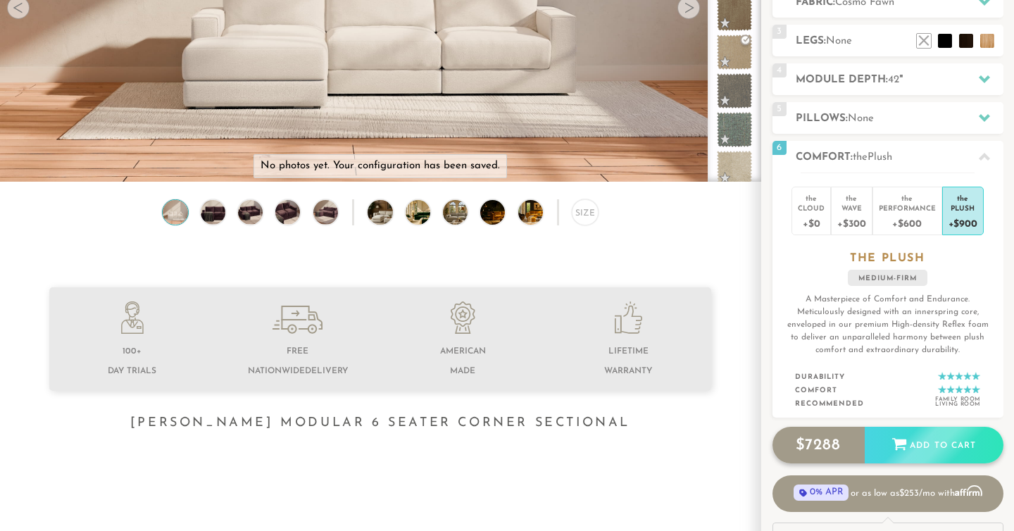
click at [905, 451] on div "Add to Cart" at bounding box center [934, 446] width 139 height 38
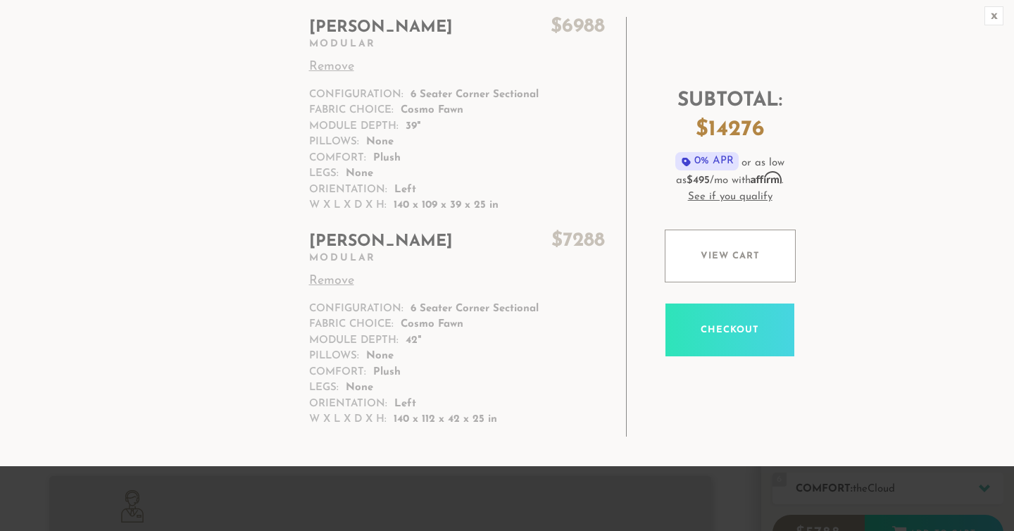
scroll to position [67, 0]
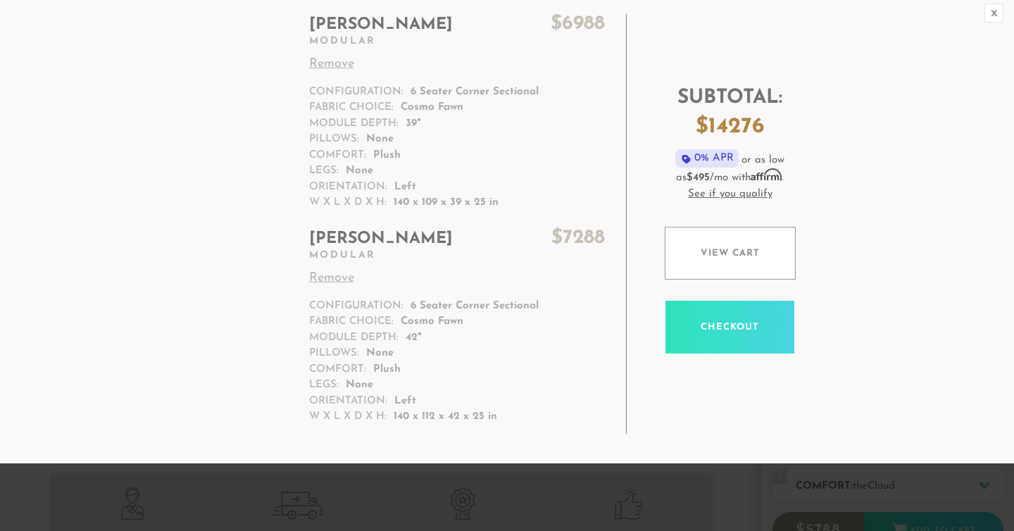
click at [338, 280] on link "Remove" at bounding box center [457, 278] width 296 height 19
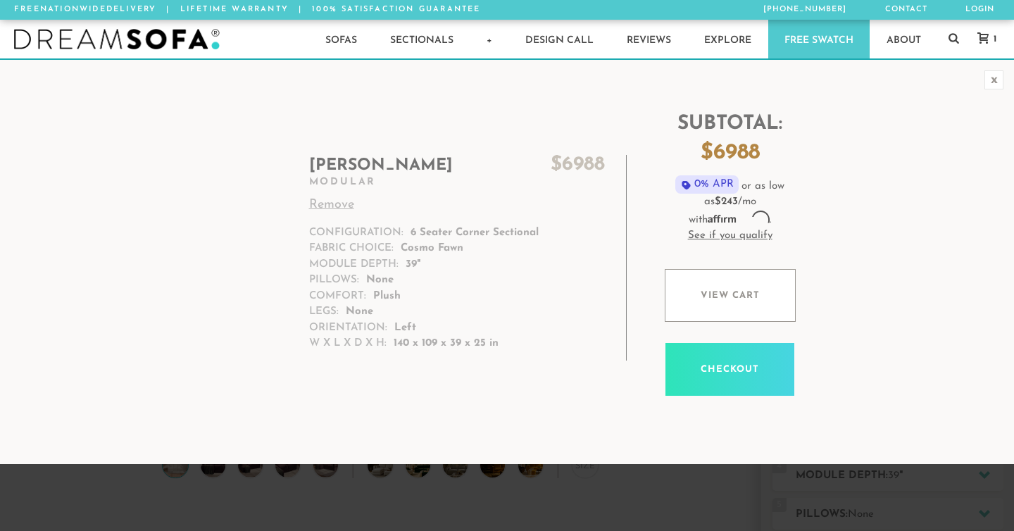
scroll to position [15487, 1014]
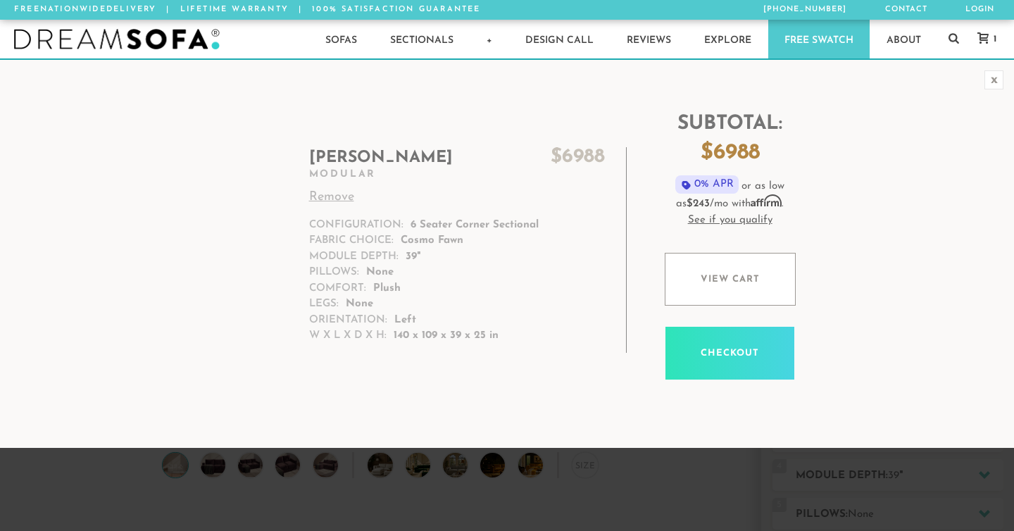
click at [338, 151] on h2 "Landon $ 6988" at bounding box center [457, 158] width 296 height 22
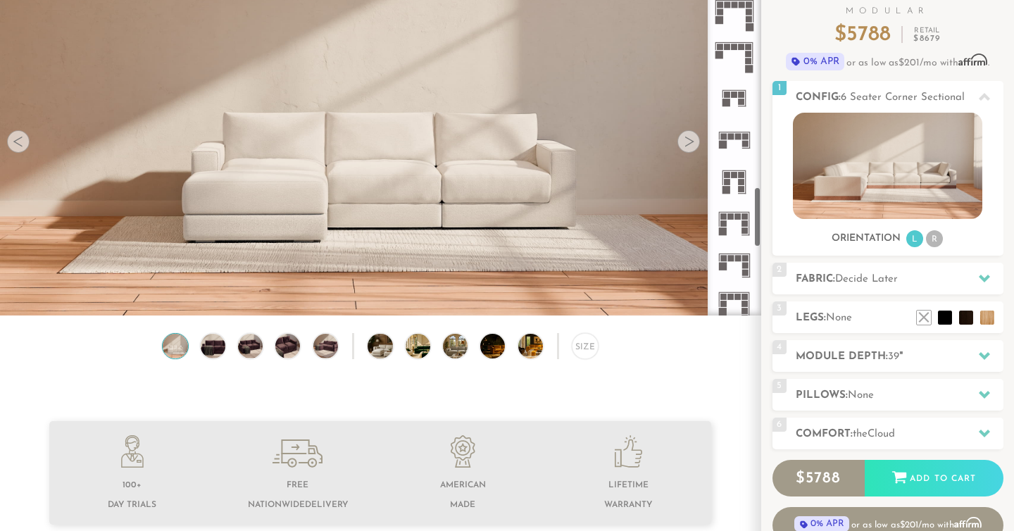
scroll to position [1274, 0]
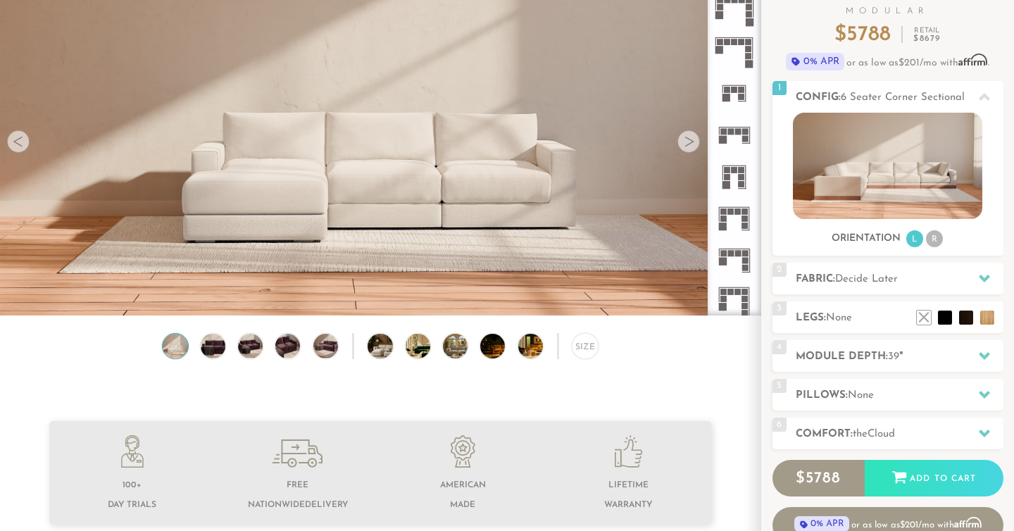
click at [728, 256] on rect at bounding box center [731, 254] width 6 height 6
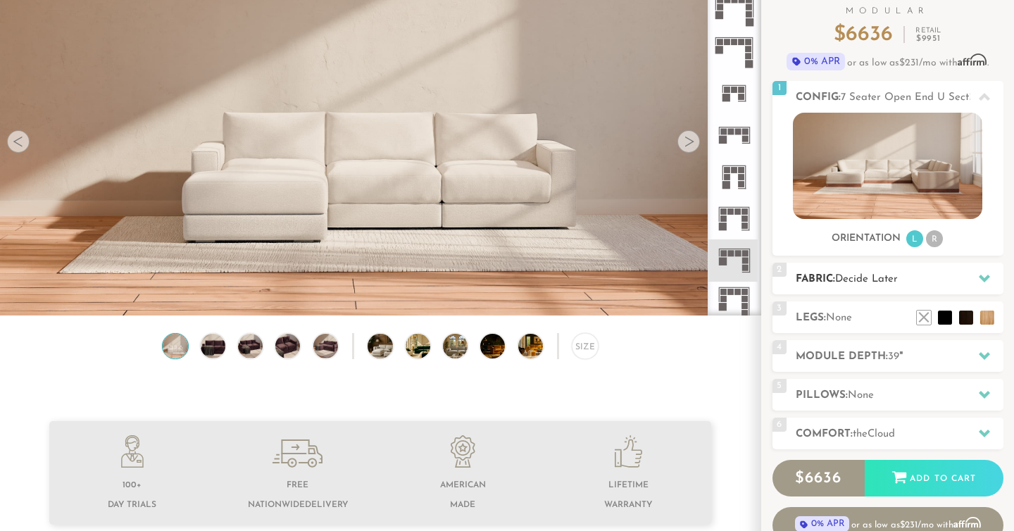
click at [848, 285] on h2 "Fabric: Decide Later" at bounding box center [900, 279] width 208 height 16
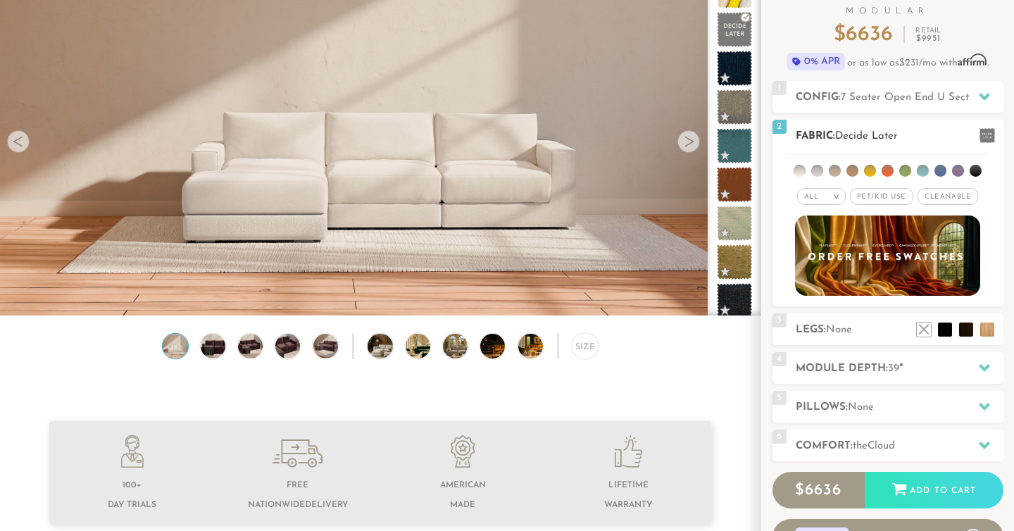
click at [837, 172] on li at bounding box center [835, 171] width 12 height 12
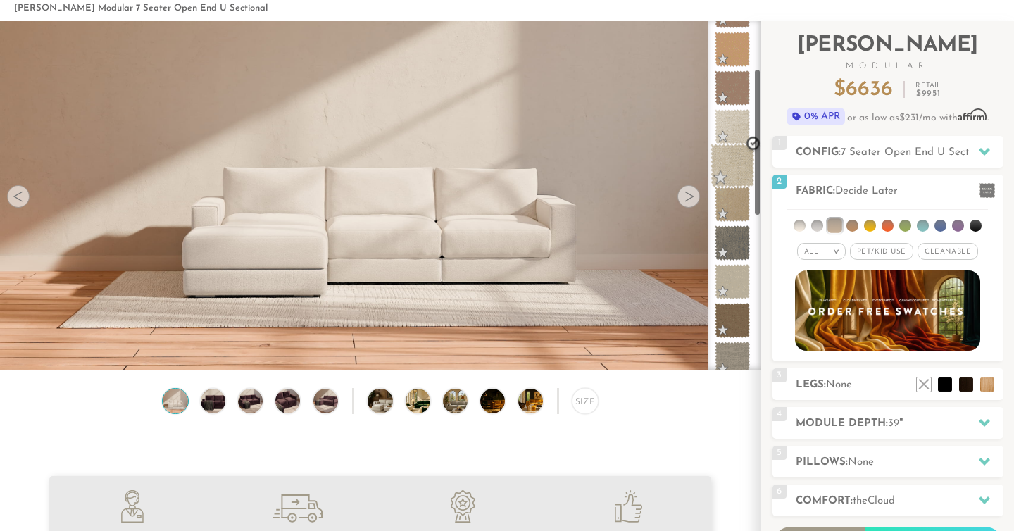
scroll to position [113, 0]
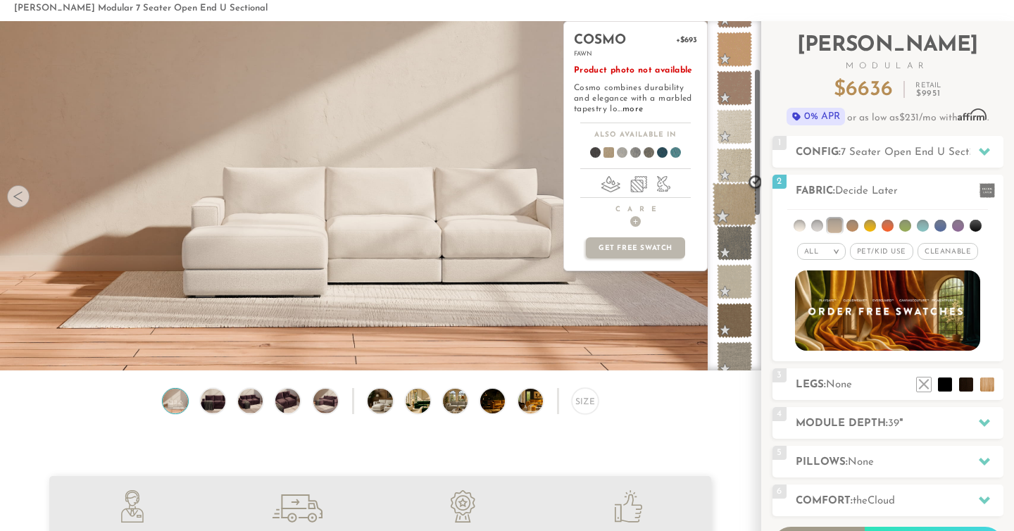
click at [738, 216] on span at bounding box center [735, 204] width 44 height 44
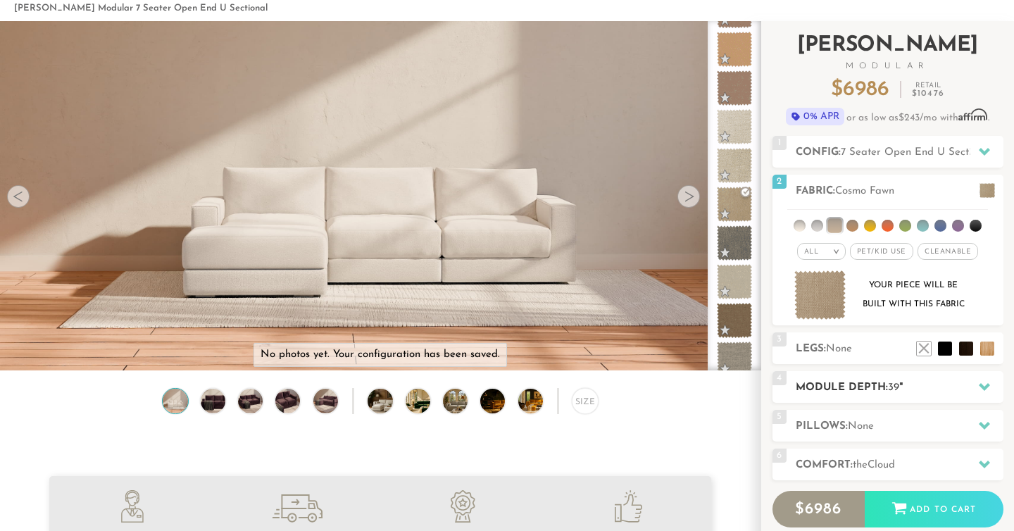
click at [845, 384] on h2 "Module Depth: 39 "" at bounding box center [900, 388] width 208 height 16
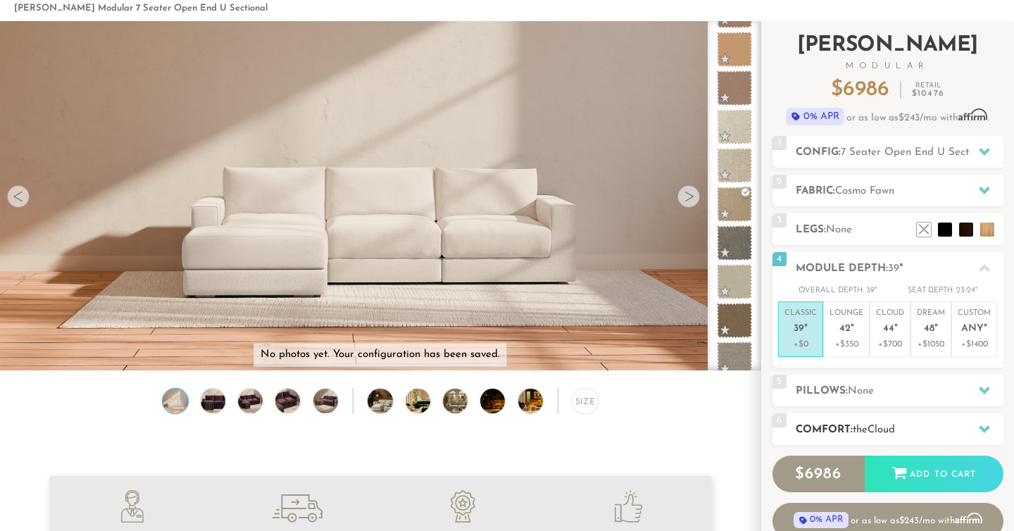
click at [850, 425] on h2 "Comfort: the Cloud" at bounding box center [900, 430] width 208 height 16
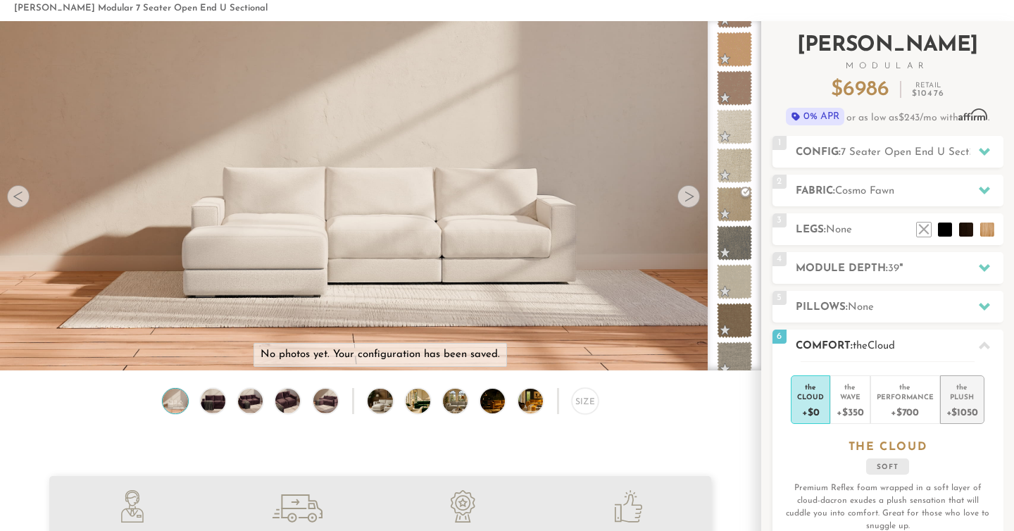
click at [969, 402] on div "+$1050" at bounding box center [963, 412] width 32 height 20
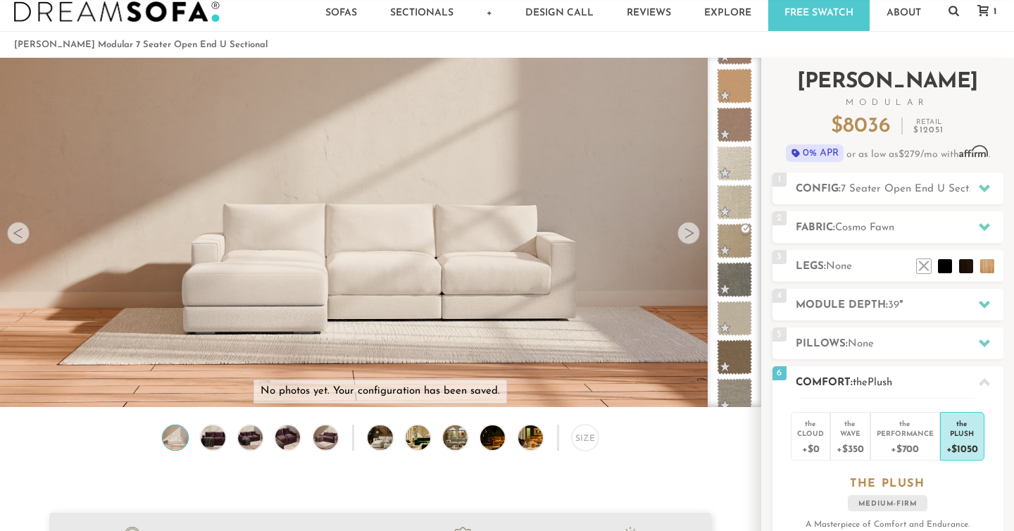
scroll to position [0, 0]
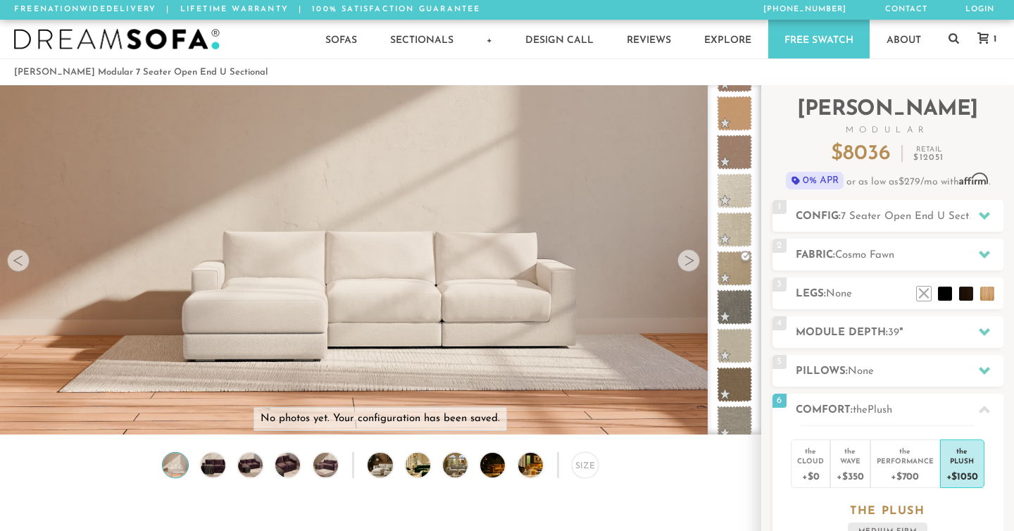
click at [991, 40] on span "1" at bounding box center [994, 39] width 6 height 9
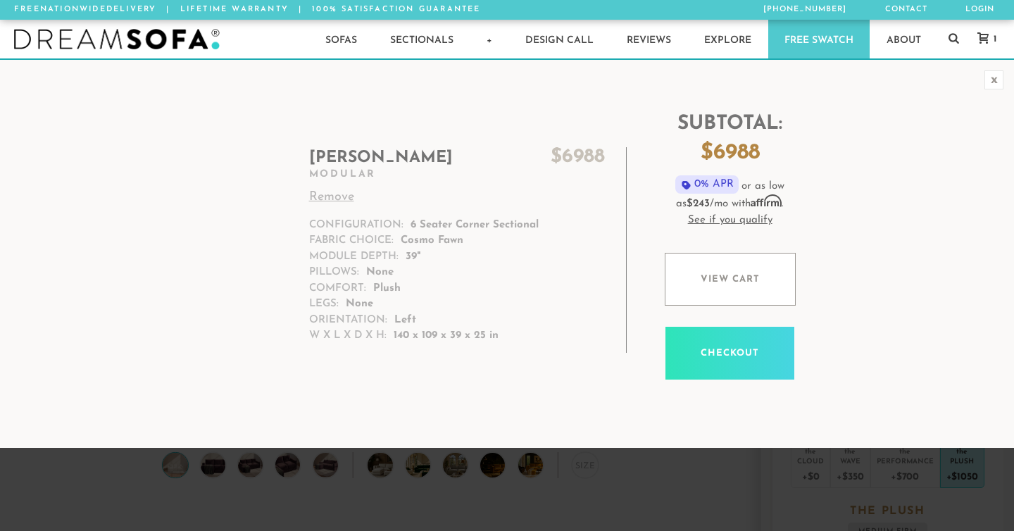
click at [995, 82] on div "x" at bounding box center [994, 79] width 19 height 19
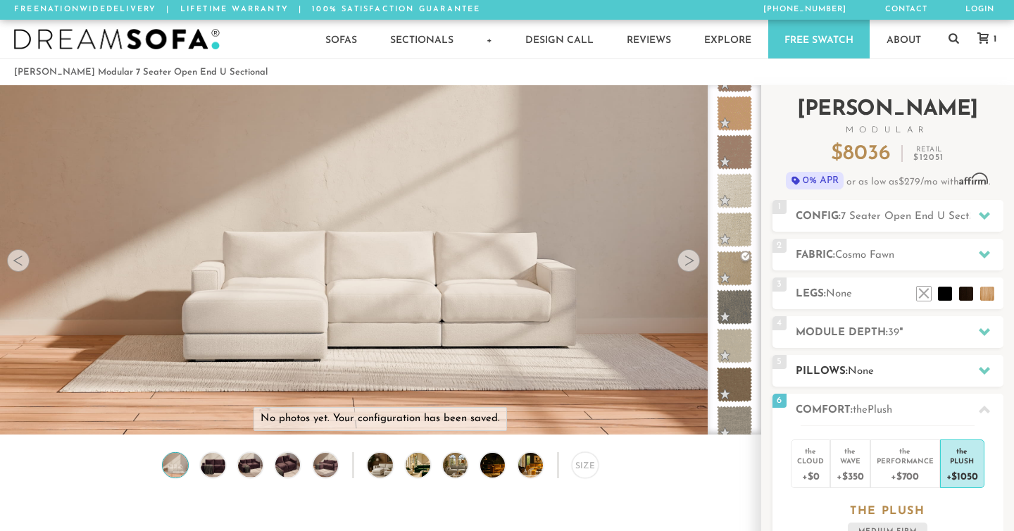
click at [855, 369] on span "None" at bounding box center [861, 371] width 26 height 11
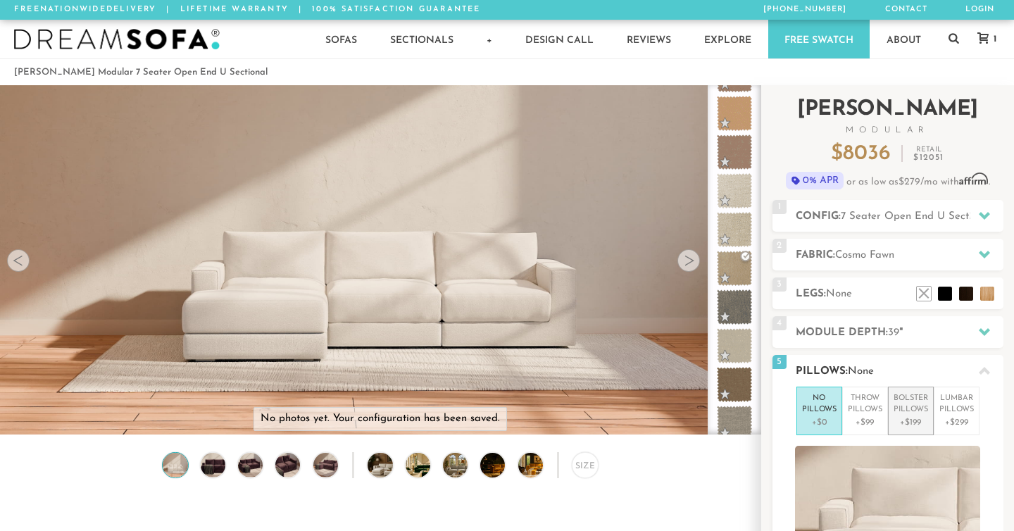
click at [917, 421] on p "+$199" at bounding box center [911, 422] width 35 height 13
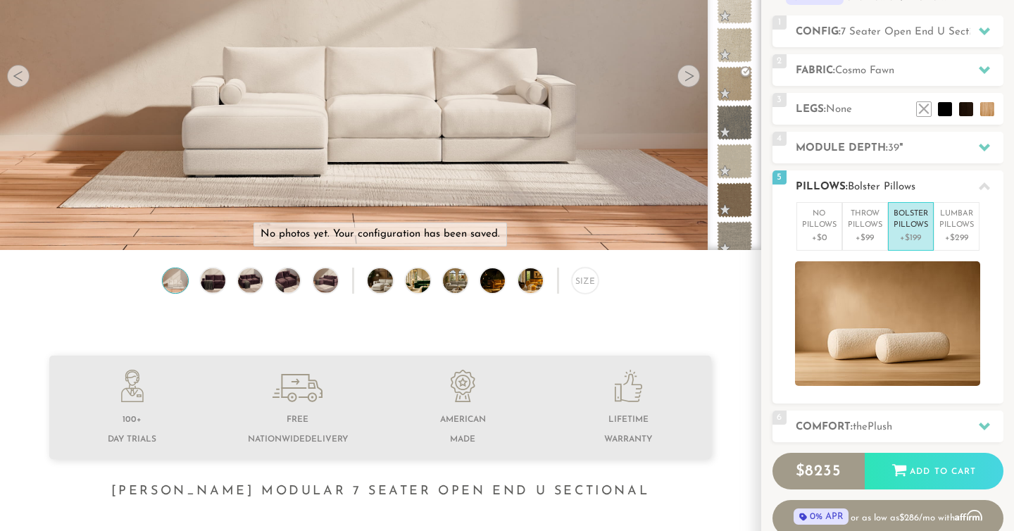
scroll to position [182, 0]
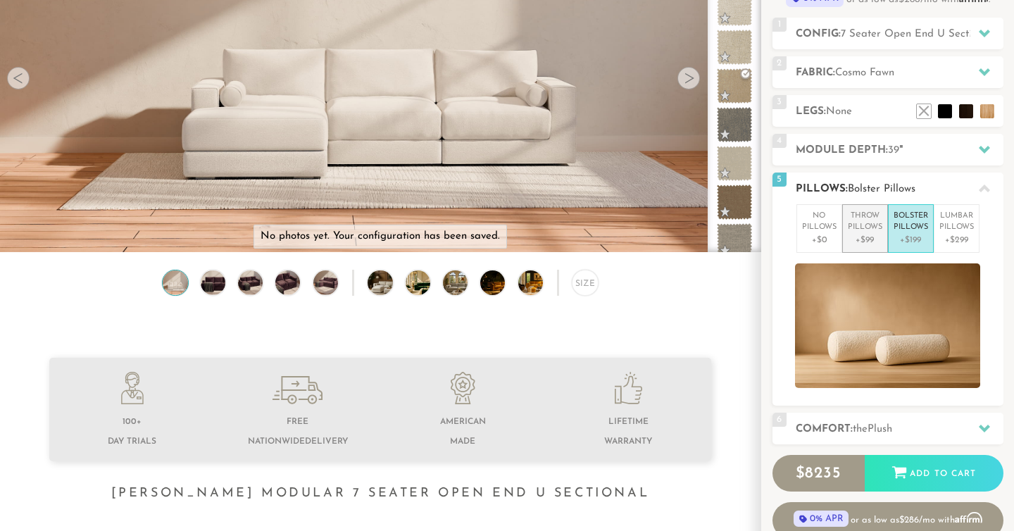
click at [871, 245] on p "+$99" at bounding box center [865, 240] width 35 height 13
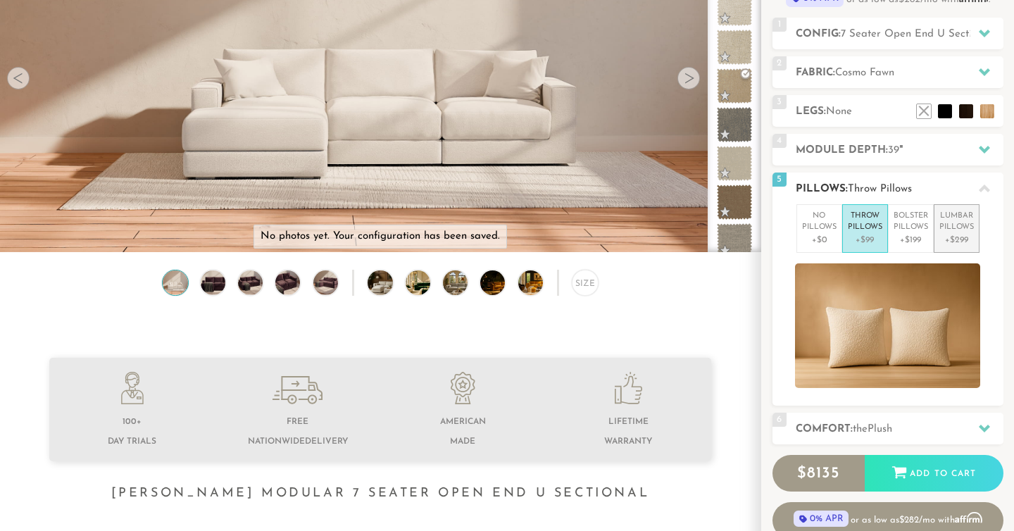
click at [971, 240] on p "+$299" at bounding box center [957, 240] width 35 height 13
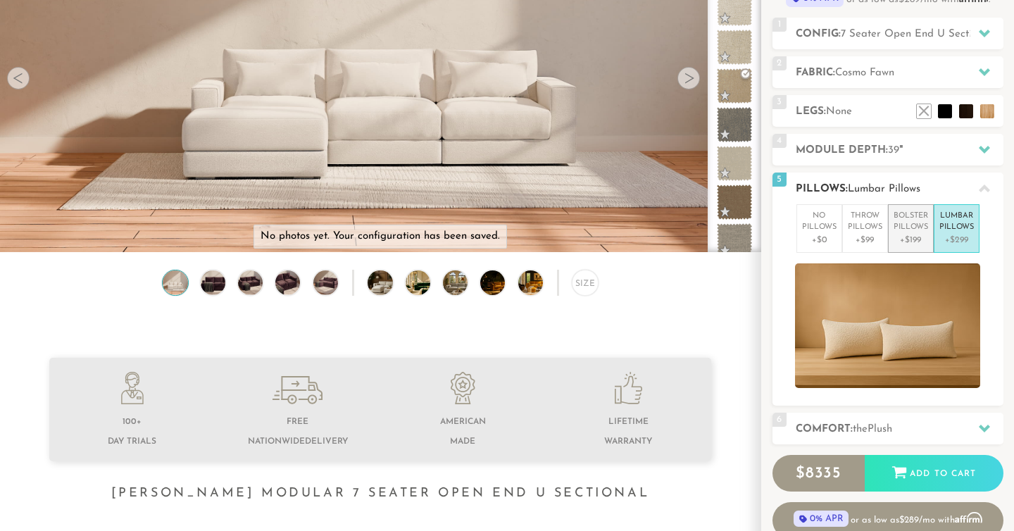
click at [905, 244] on p "+$199" at bounding box center [911, 240] width 35 height 13
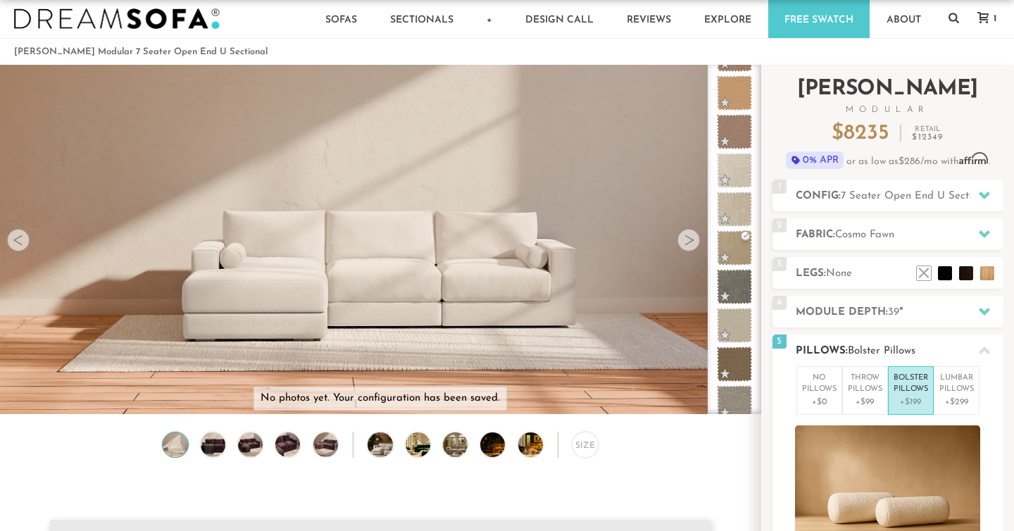
scroll to position [0, 0]
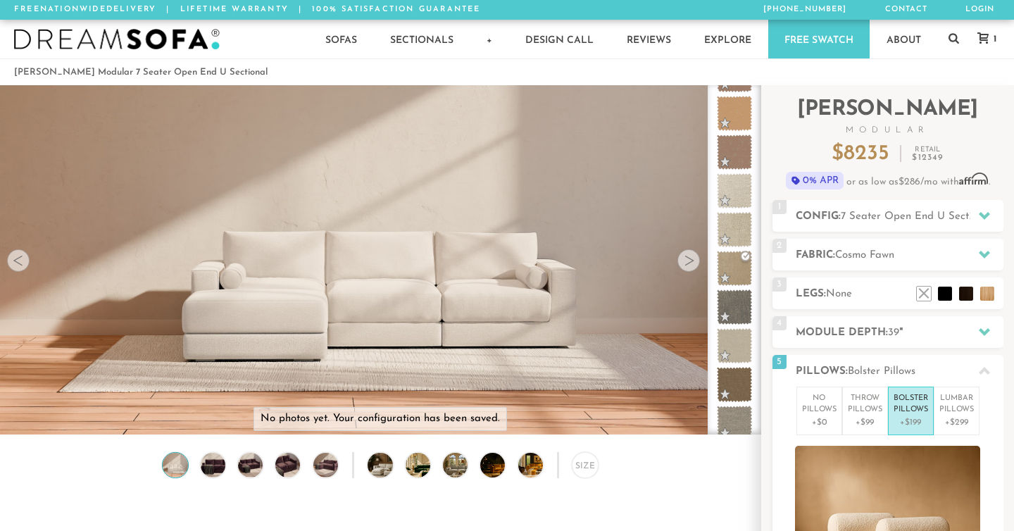
click at [987, 42] on icon at bounding box center [983, 37] width 11 height 11
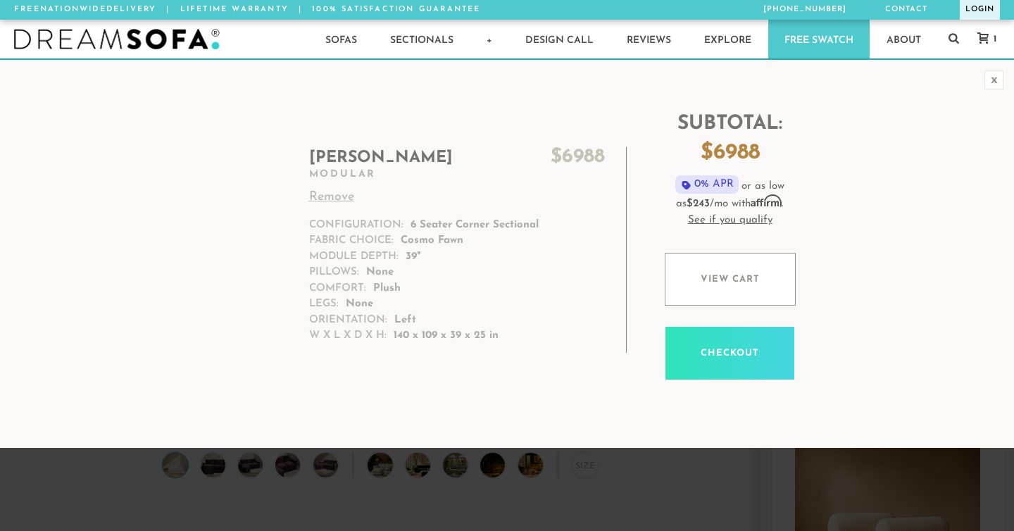
click at [984, 9] on link "Login" at bounding box center [980, 10] width 40 height 20
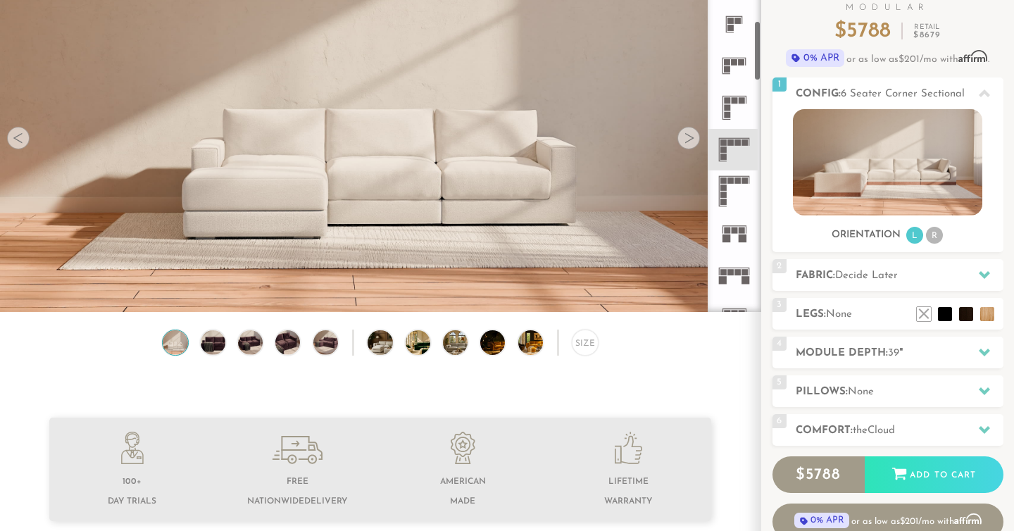
scroll to position [330, 0]
click at [727, 167] on icon at bounding box center [735, 156] width 42 height 42
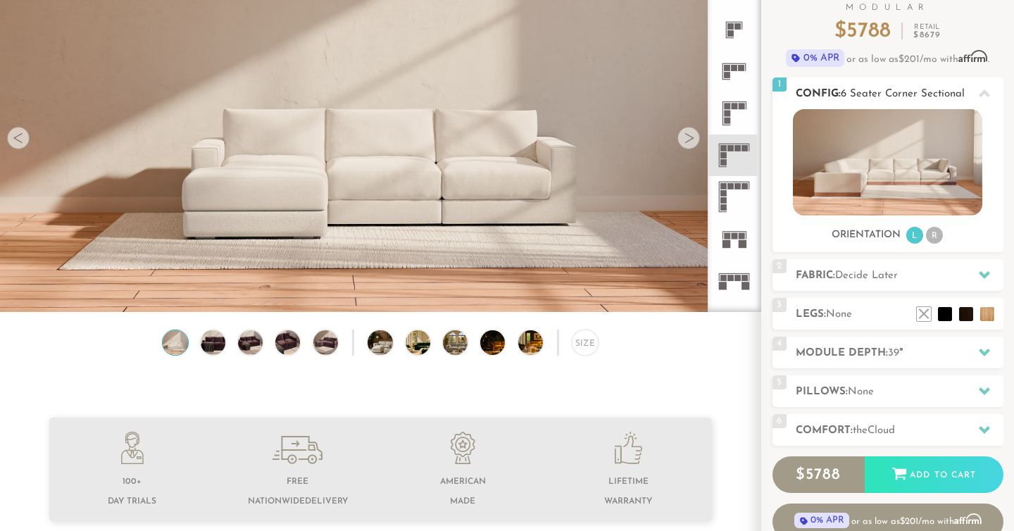
click at [932, 241] on li "R" at bounding box center [934, 235] width 17 height 17
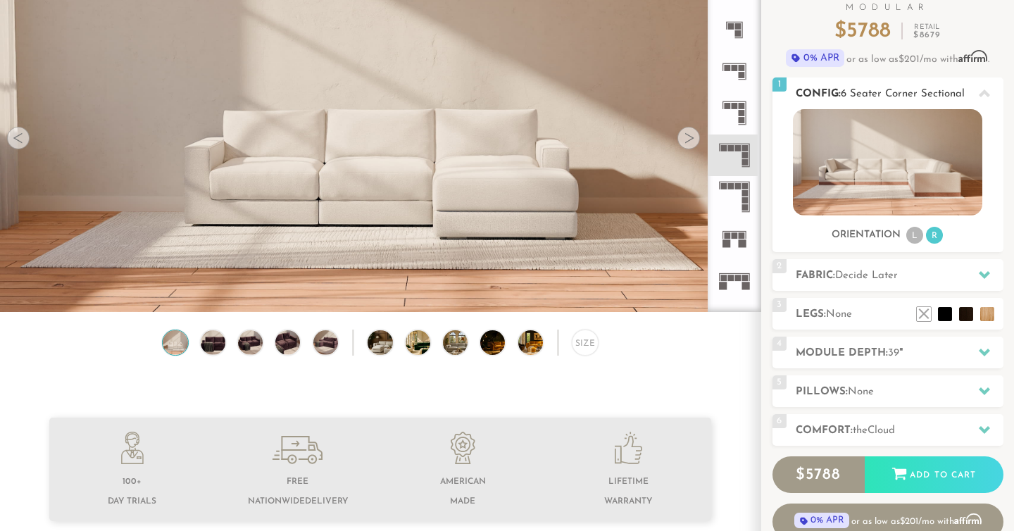
click at [912, 236] on li "L" at bounding box center [915, 235] width 17 height 17
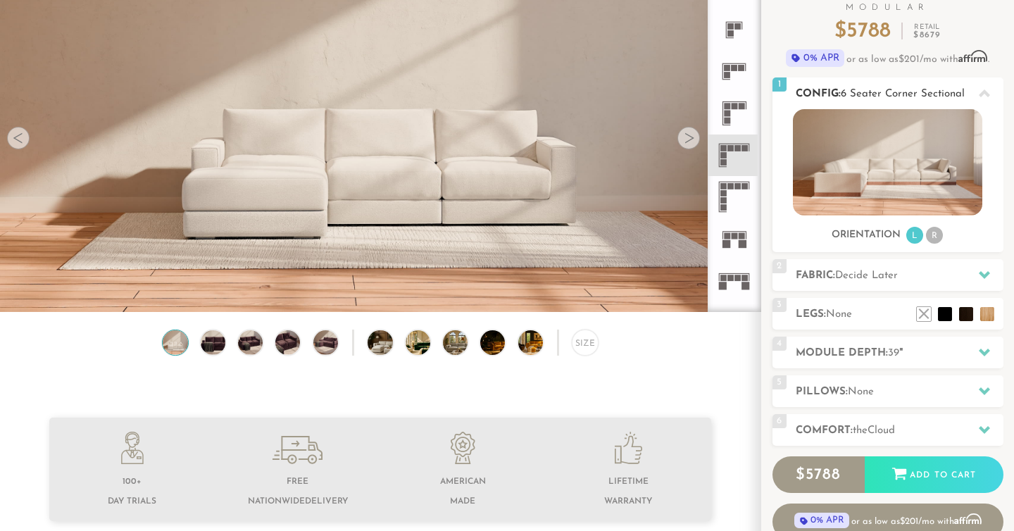
click at [940, 237] on li "R" at bounding box center [934, 235] width 17 height 17
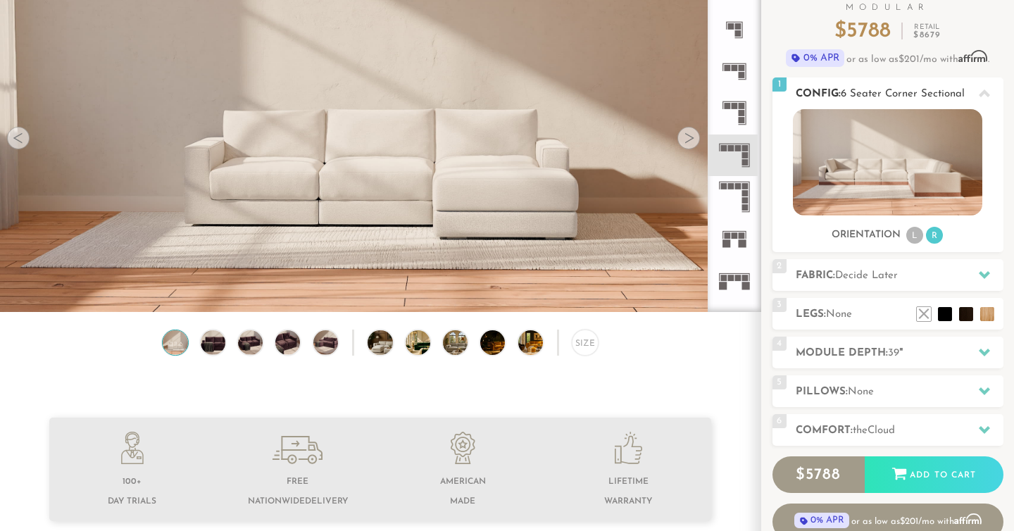
scroll to position [0, 0]
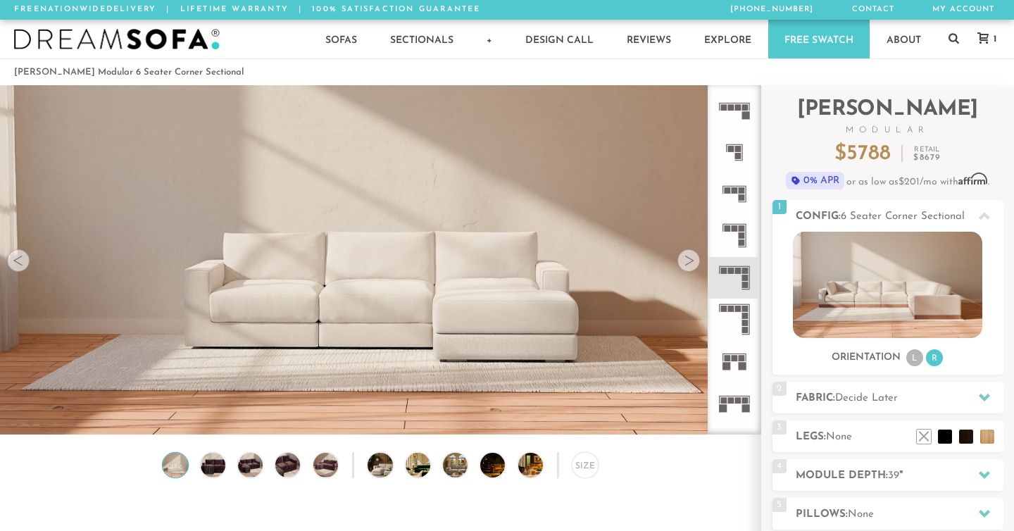
click at [982, 48] on div "1" at bounding box center [984, 39] width 40 height 39
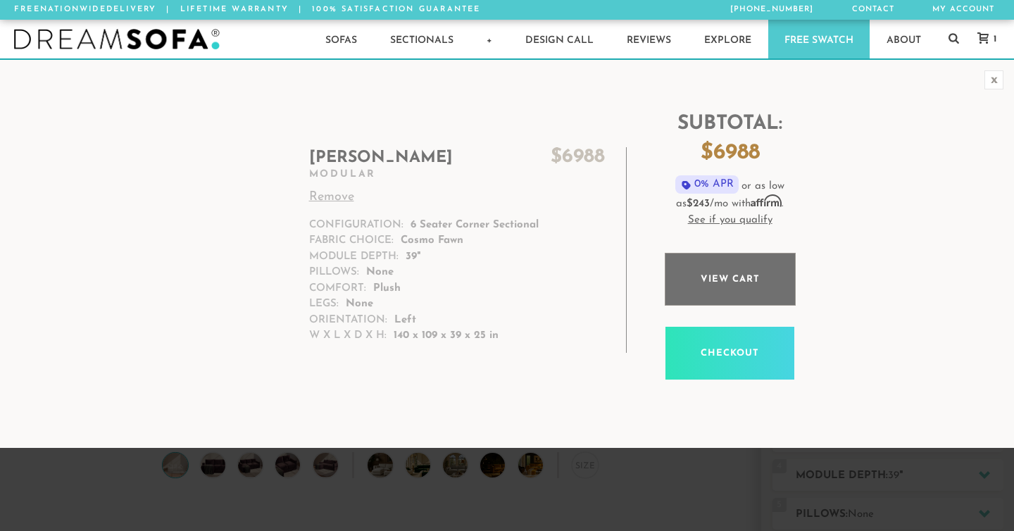
click at [726, 281] on link "View cart" at bounding box center [730, 279] width 131 height 53
